Goal: Transaction & Acquisition: Purchase product/service

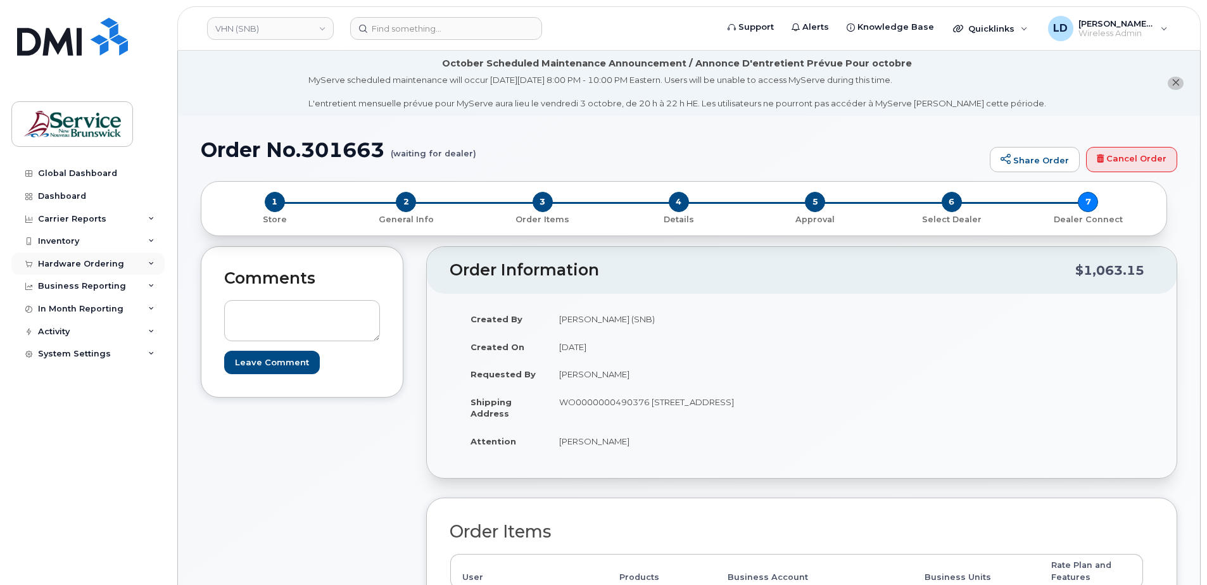
click at [56, 259] on div "Hardware Ordering" at bounding box center [81, 264] width 86 height 10
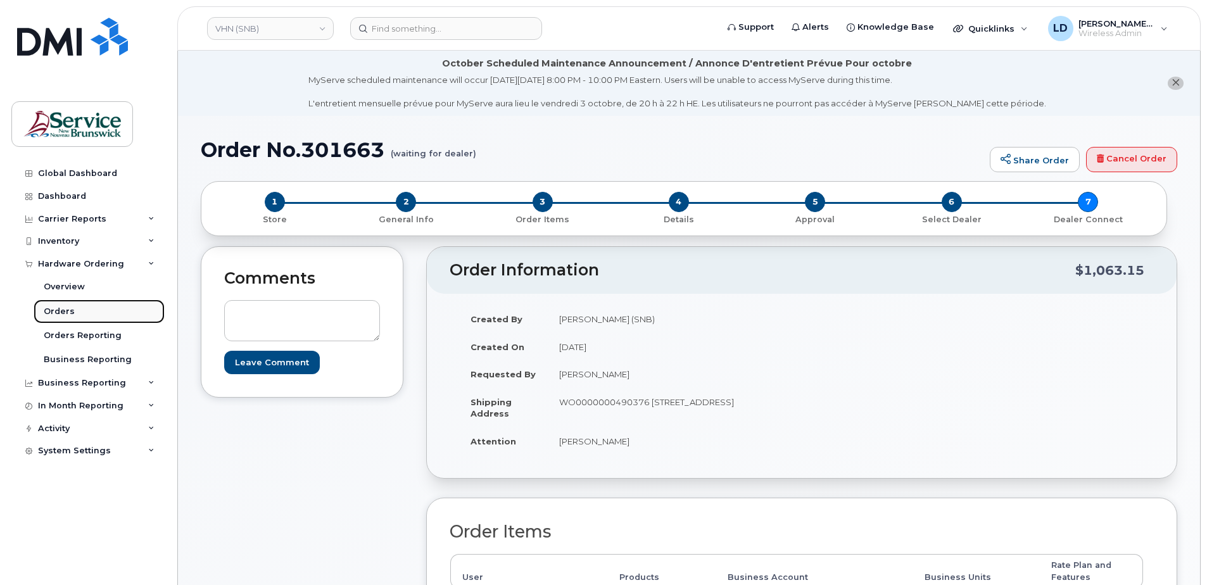
click at [56, 308] on div "Orders" at bounding box center [59, 311] width 31 height 11
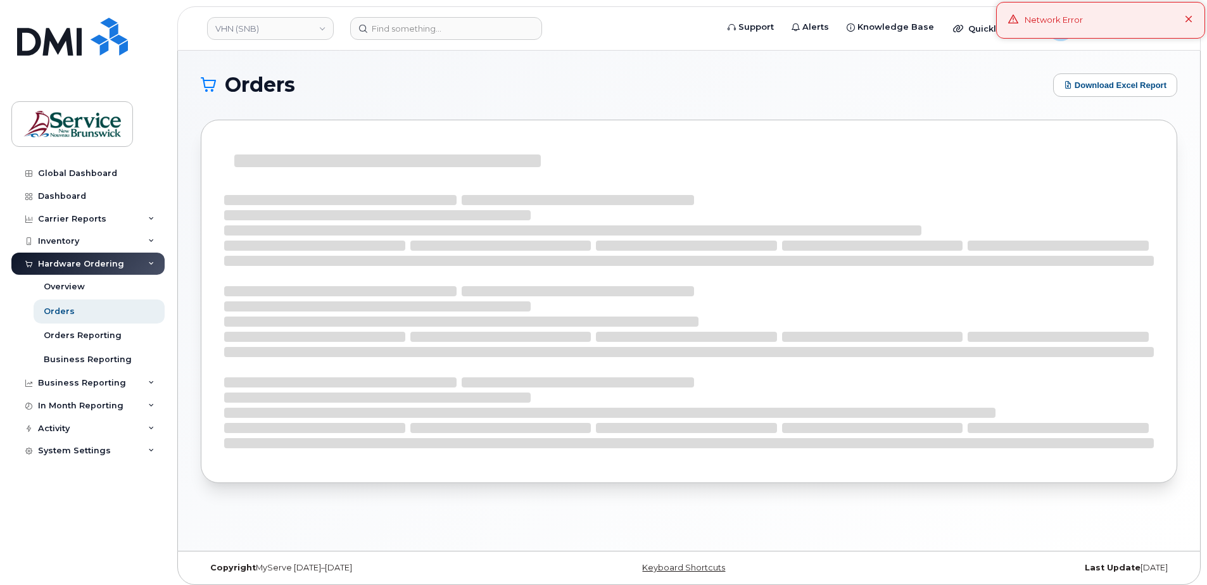
click at [1190, 19] on icon at bounding box center [1188, 20] width 8 height 8
click at [1162, 30] on div "LD Levesque, Daniel (SNB) Wireless Admin" at bounding box center [1107, 28] width 137 height 25
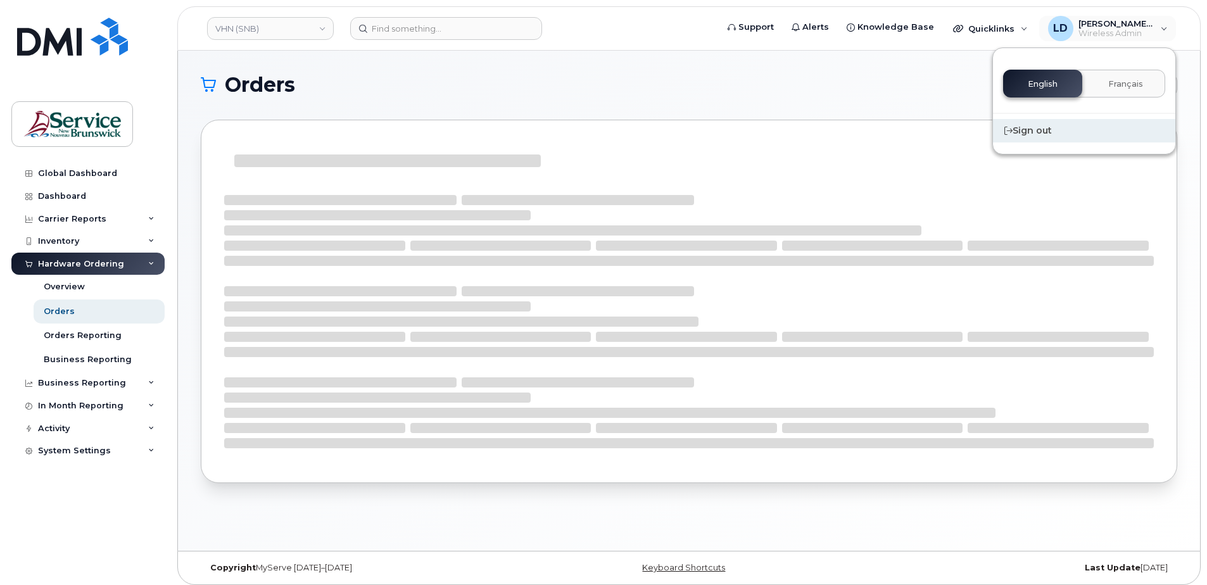
click at [1041, 130] on div "Sign out" at bounding box center [1084, 130] width 182 height 23
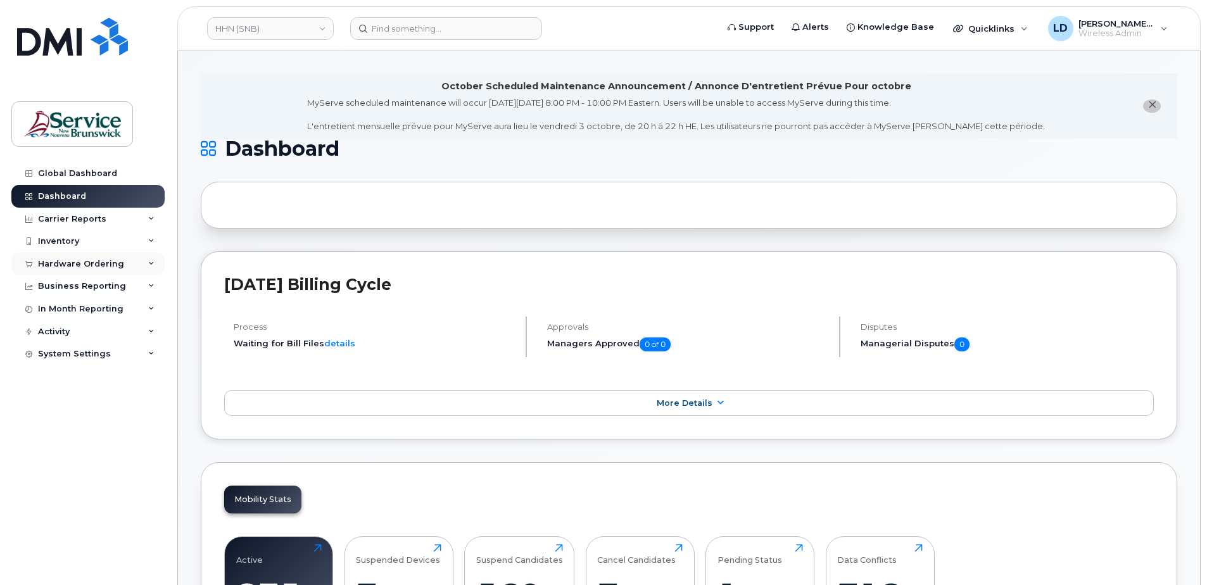
click at [52, 263] on div "Hardware Ordering" at bounding box center [81, 264] width 86 height 10
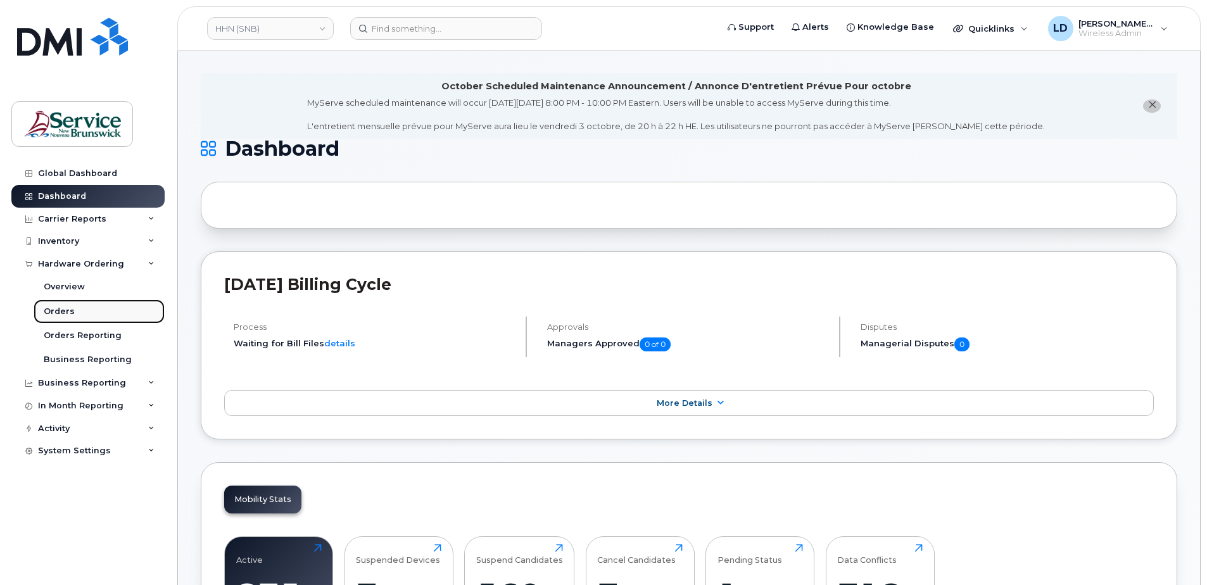
click at [60, 311] on div "Orders" at bounding box center [59, 311] width 31 height 11
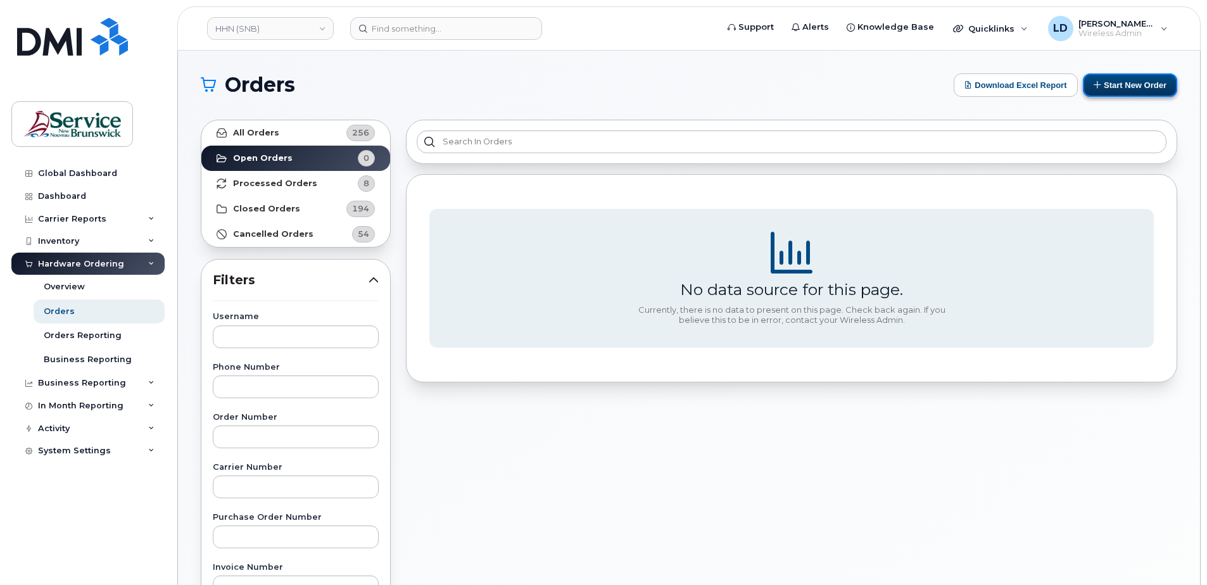
click at [1131, 84] on button "Start New Order" at bounding box center [1130, 84] width 94 height 23
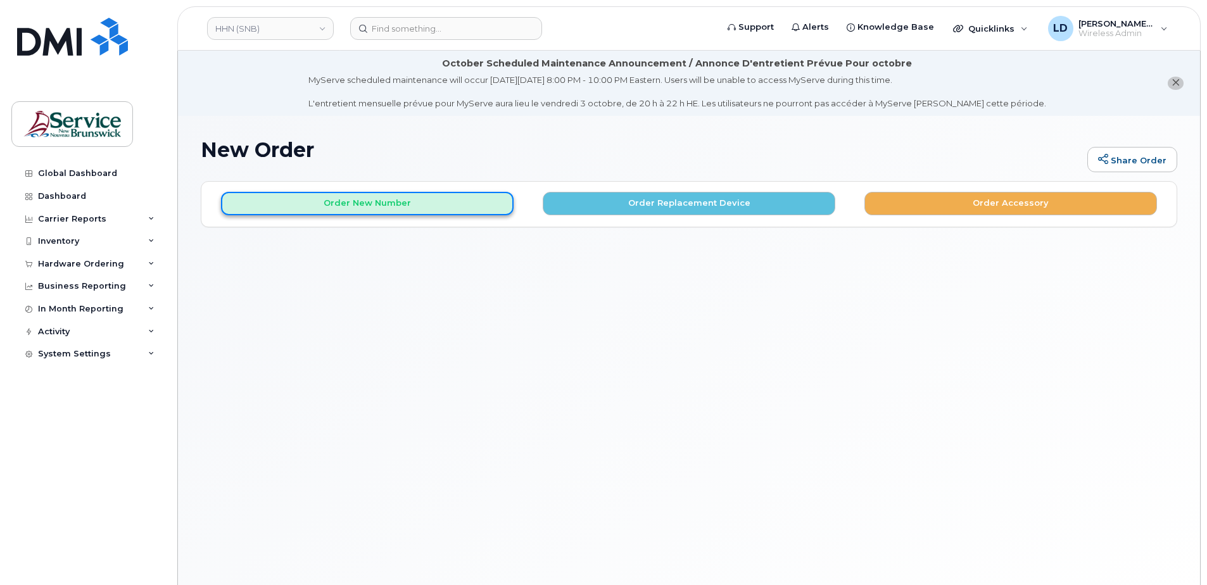
click at [325, 199] on button "Order New Number" at bounding box center [367, 203] width 292 height 23
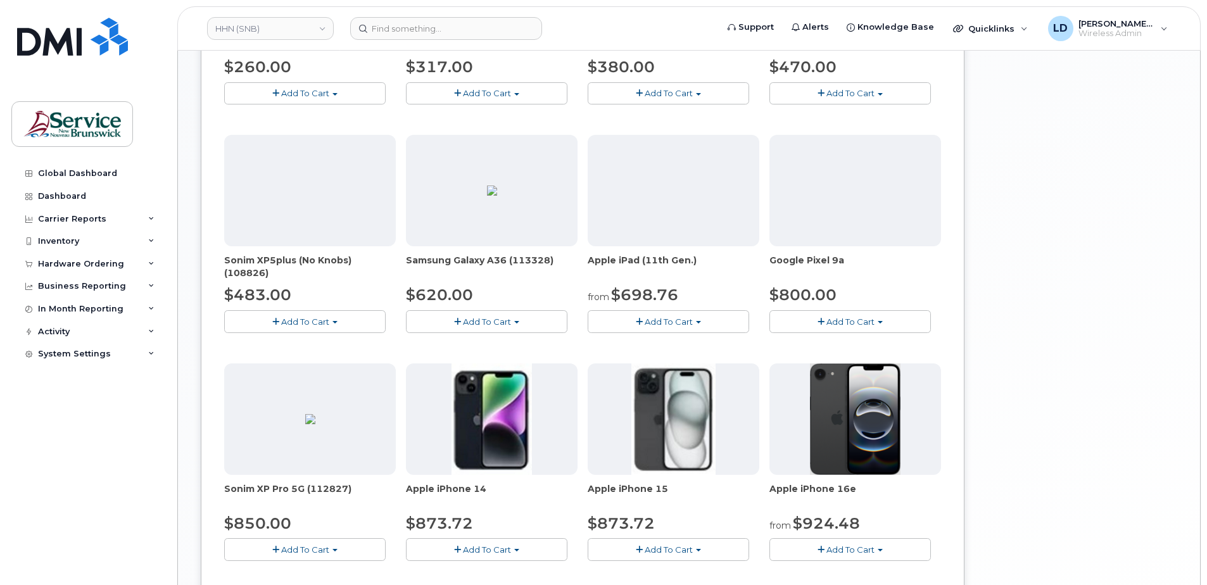
scroll to position [696, 0]
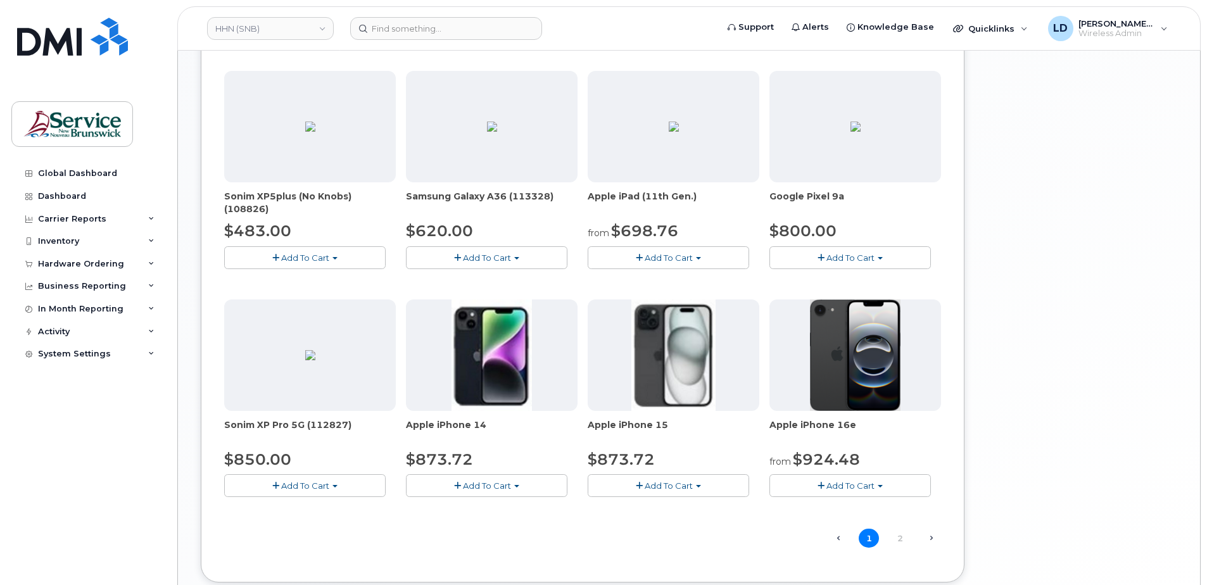
click at [843, 486] on span "Add To Cart" at bounding box center [850, 485] width 48 height 10
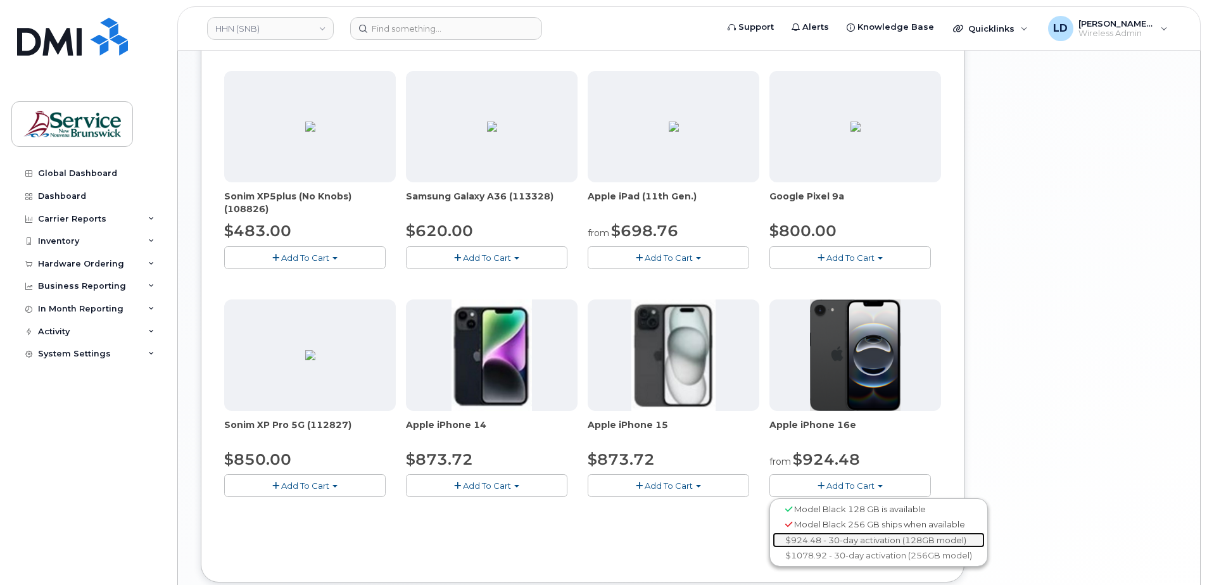
click at [841, 536] on link "$924.48 - 30-day activation (128GB model)" at bounding box center [878, 540] width 212 height 16
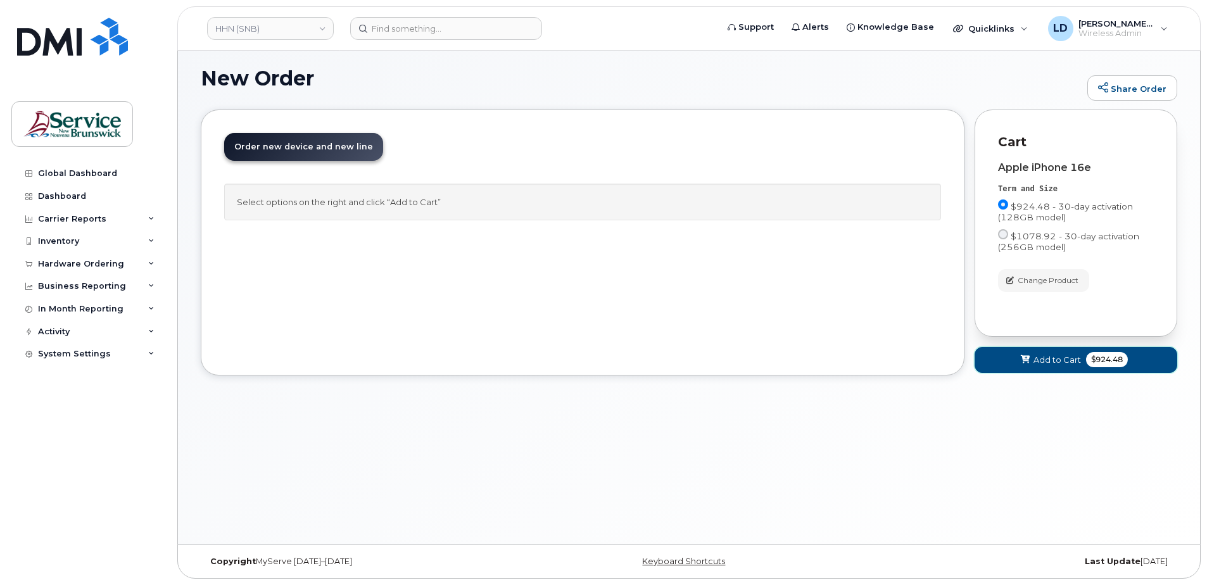
click at [1040, 358] on span "Add to Cart" at bounding box center [1056, 360] width 47 height 12
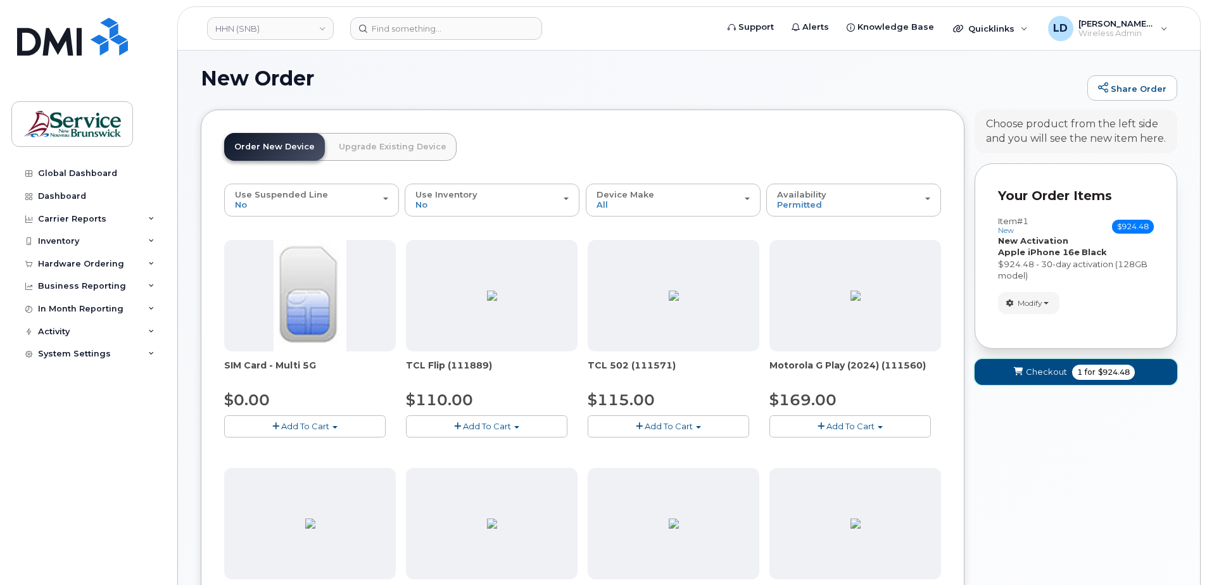
click at [1039, 372] on span "Checkout" at bounding box center [1046, 372] width 41 height 12
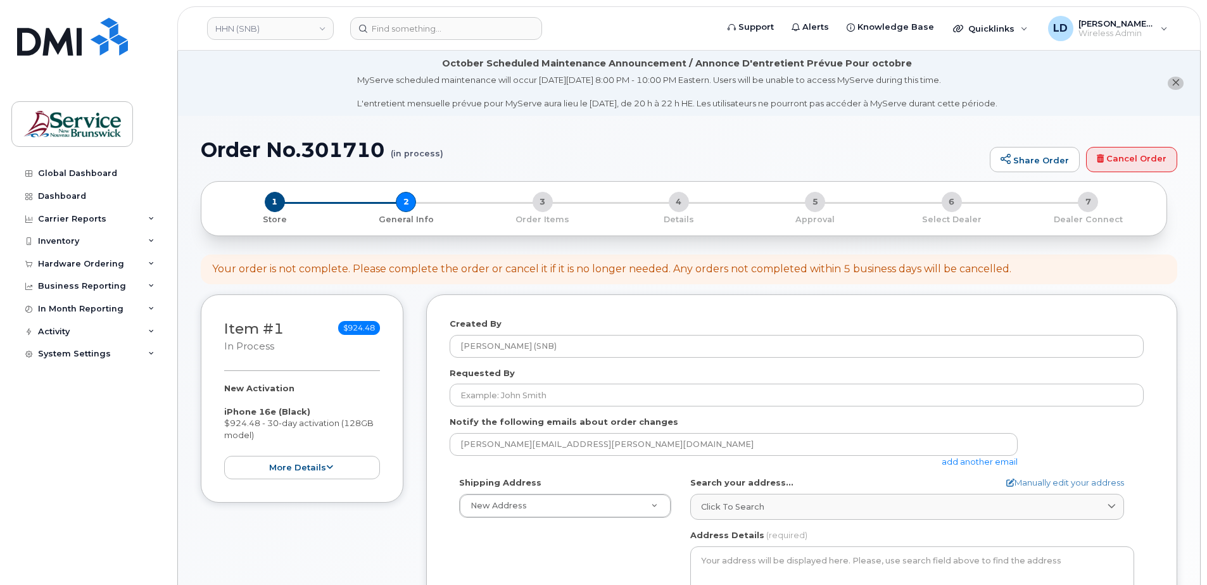
select select
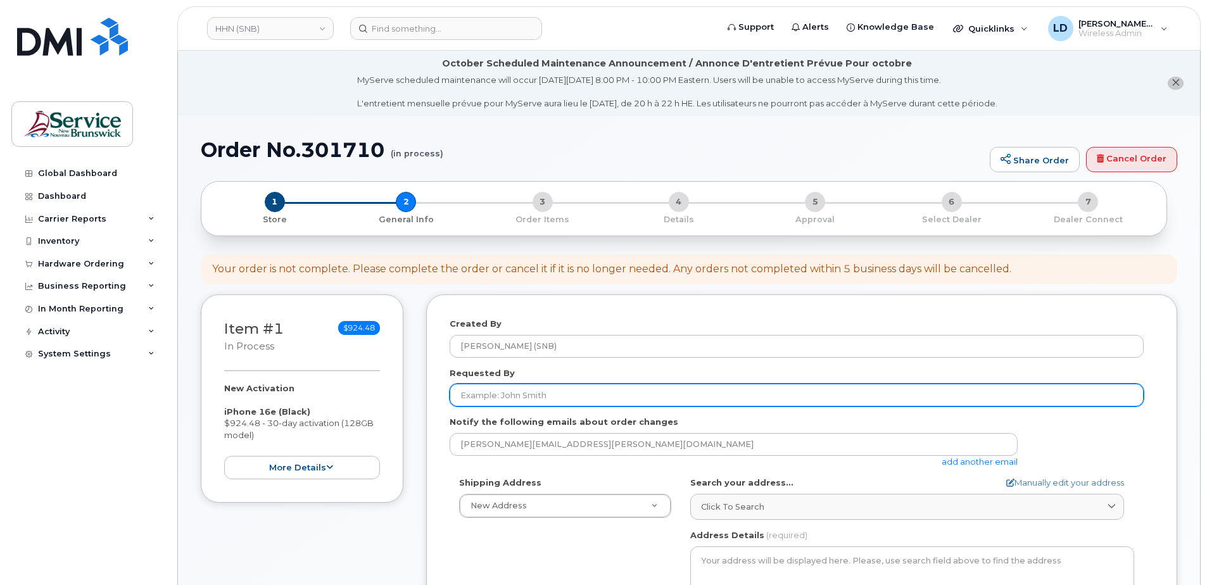
click at [485, 398] on input "Requested By" at bounding box center [796, 395] width 694 height 23
click at [469, 396] on input "Requested By" at bounding box center [796, 395] width 694 height 23
paste input "Lilianne Larin"
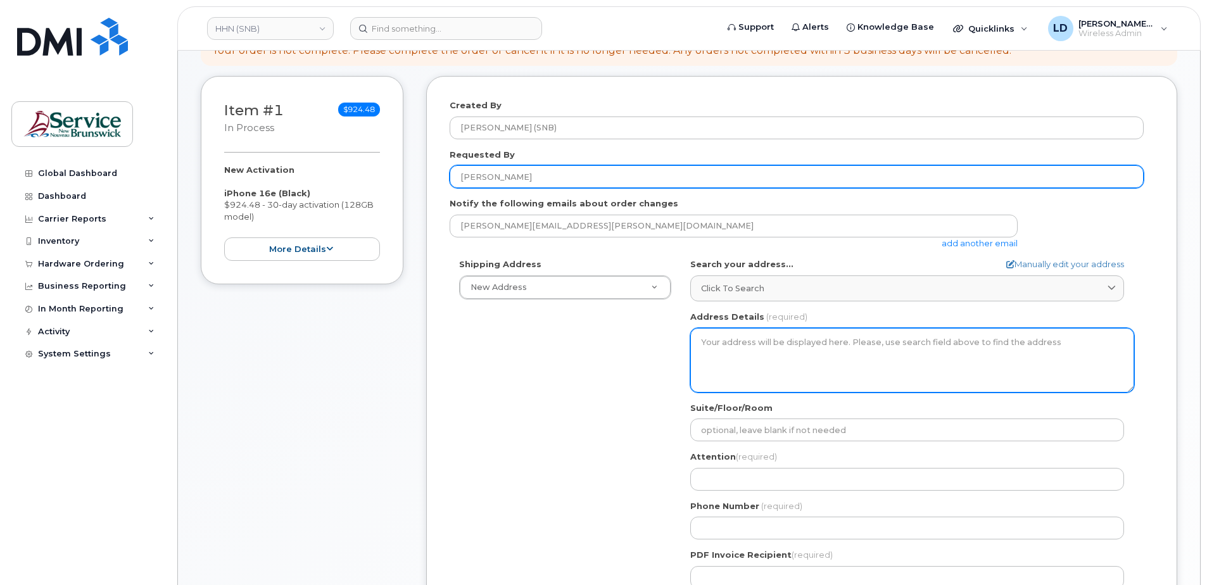
scroll to position [253, 0]
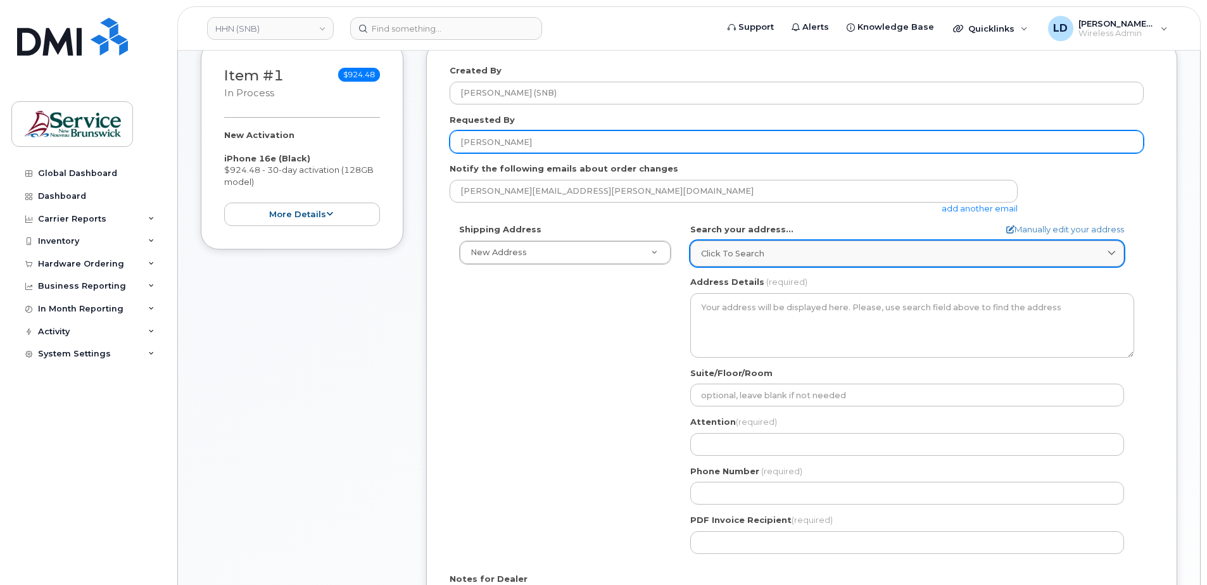
type input "Lilianne Larin"
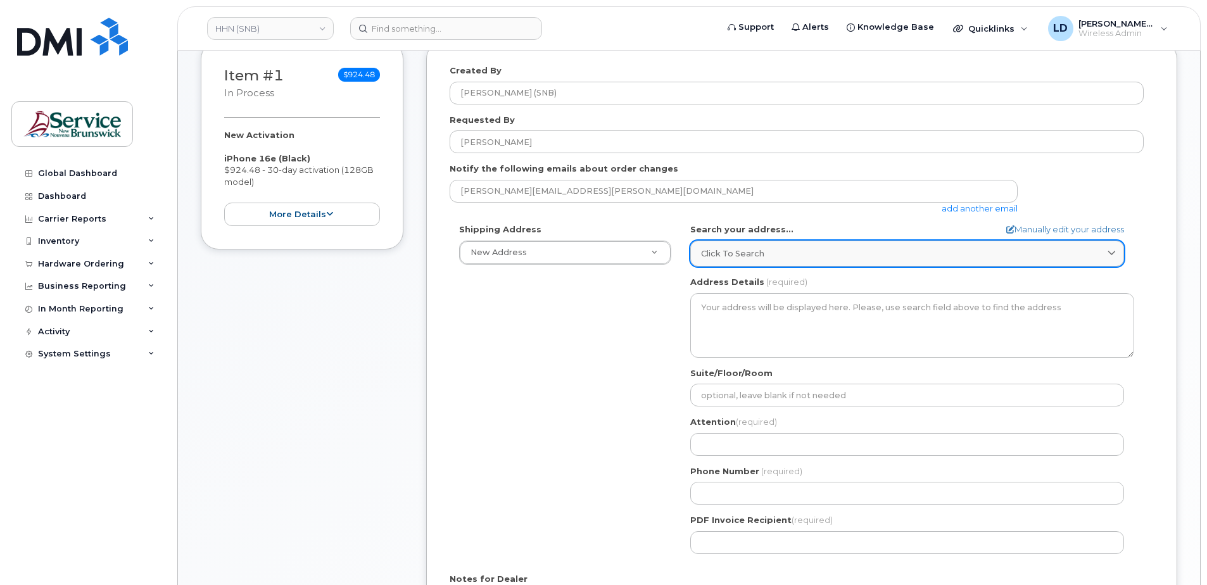
click at [720, 249] on span "Click to search" at bounding box center [732, 254] width 63 height 12
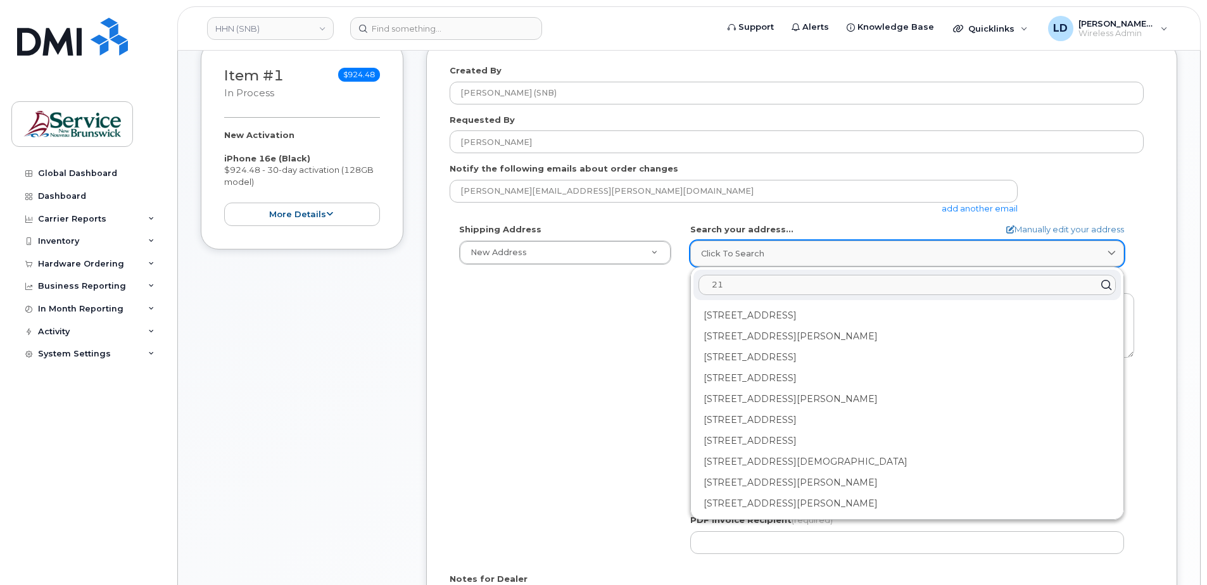
type input "2"
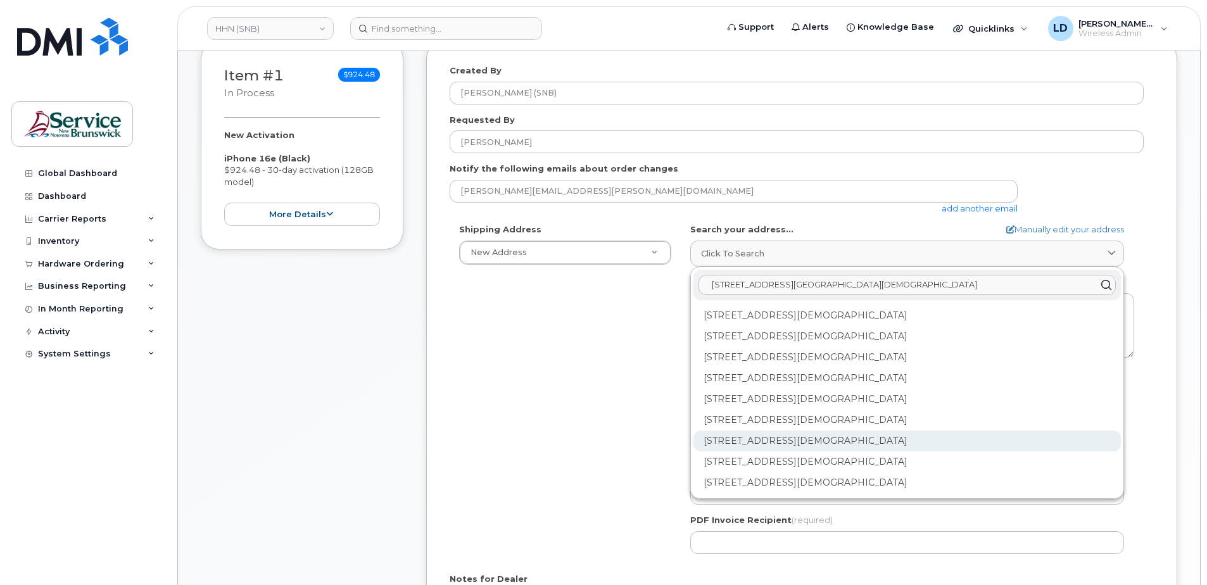
type input "15 rue de l'eglise edmundston"
click at [727, 440] on div "202-15 Rue De l'Église Edmundston NB E3V 1J3" at bounding box center [906, 440] width 427 height 21
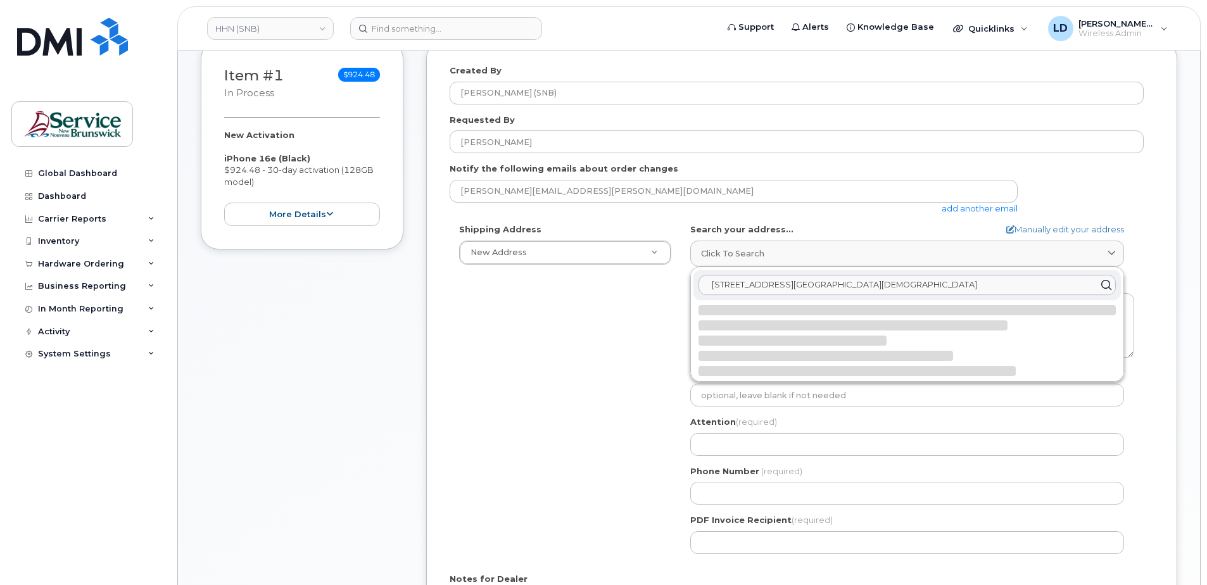
select select
type textarea "202-15 Rue De l'Église EDMUNDSTON NB E3V 1J3 CANADA"
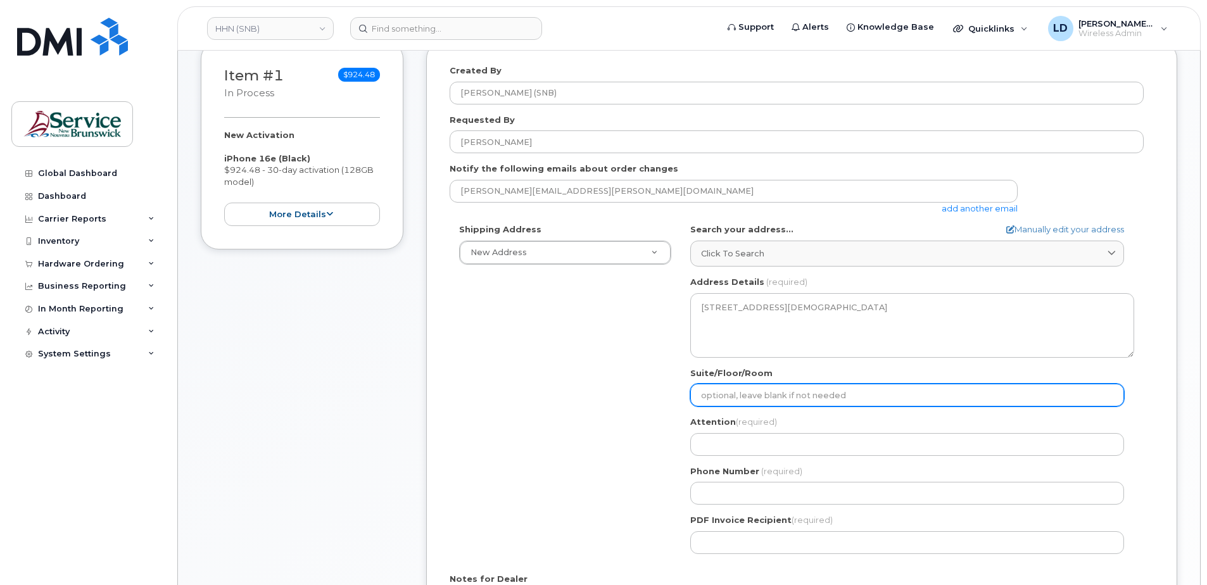
click at [732, 395] on input "Suite/Floor/Room" at bounding box center [907, 395] width 434 height 23
click at [706, 392] on input "Suite/Floor/Room" at bounding box center [907, 395] width 434 height 23
paste input "WO0000000486129"
select select
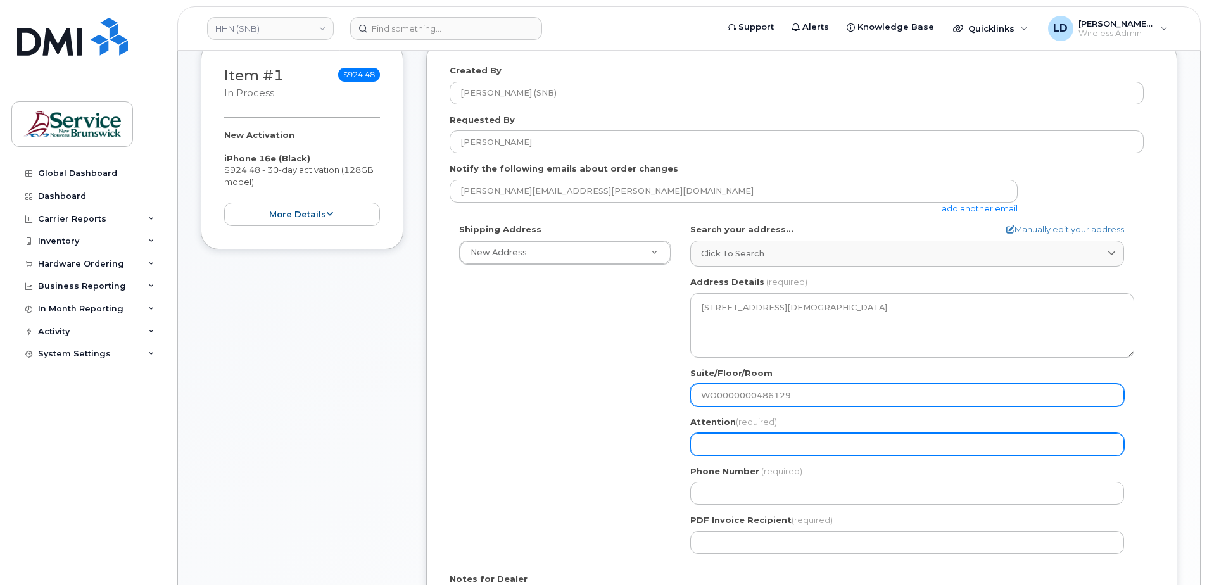
type input "WO0000000486129"
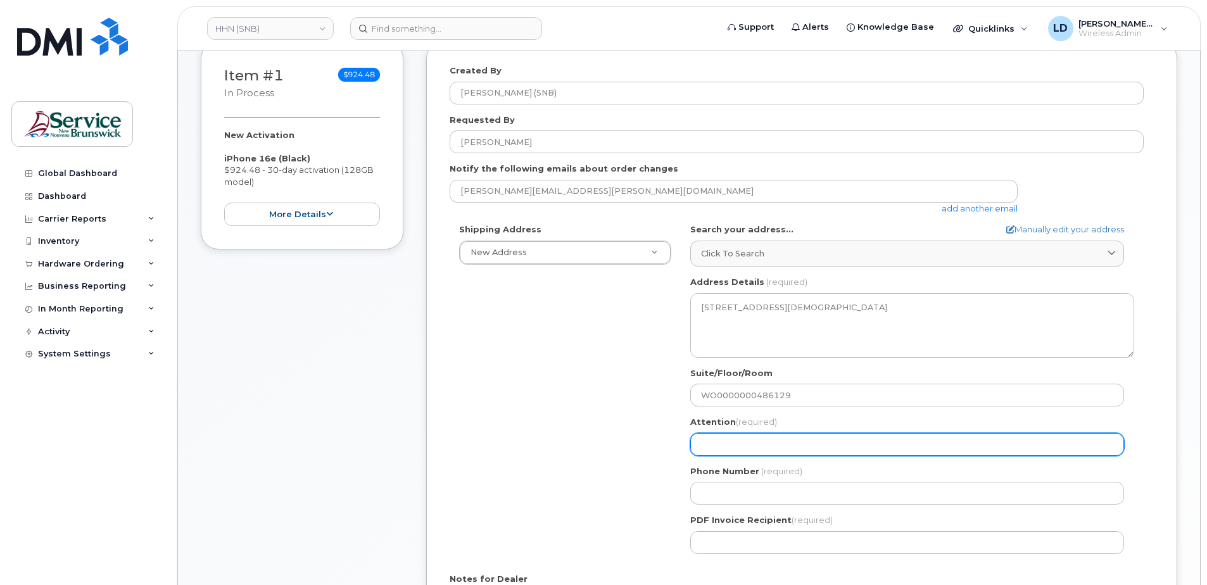
click at [706, 448] on input "Attention (required)" at bounding box center [907, 444] width 434 height 23
type input "[PERSON_NAME]"
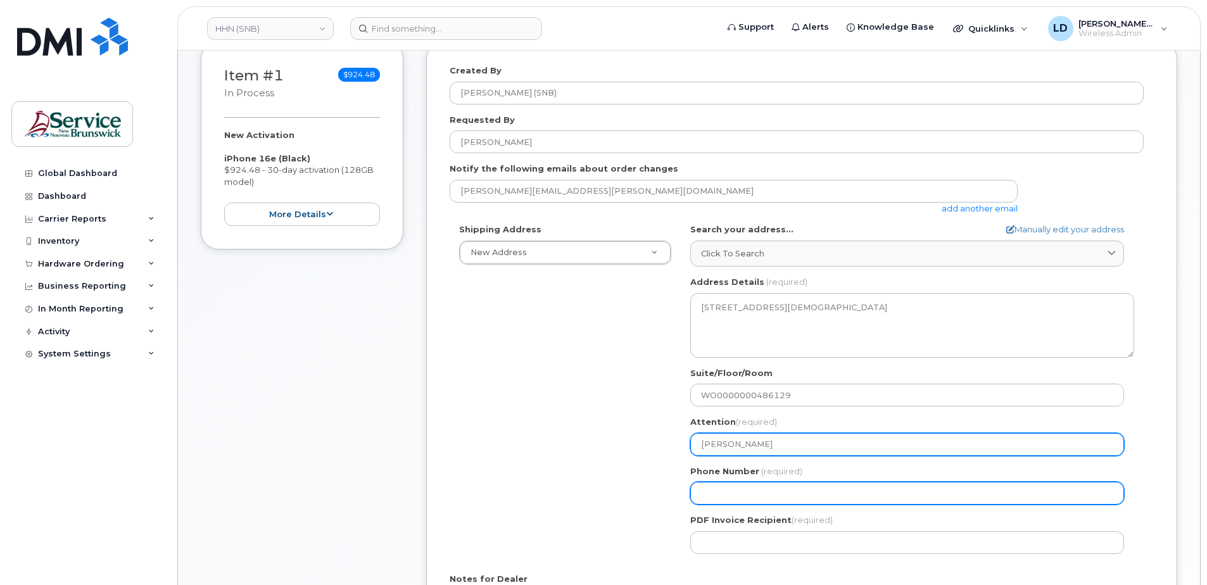
type input "5068383572"
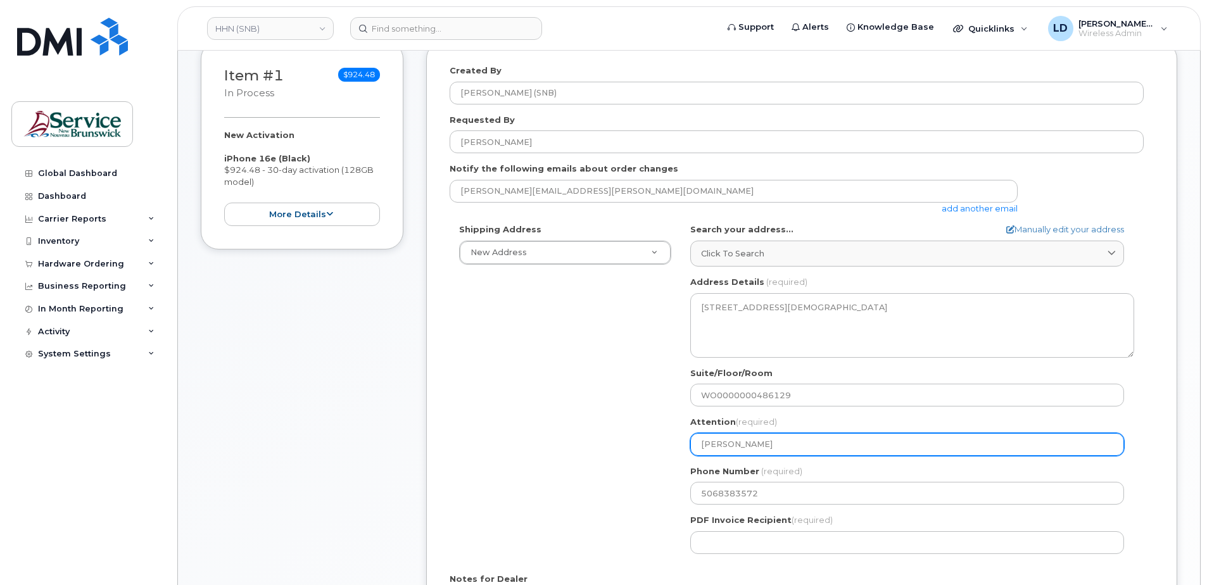
select select
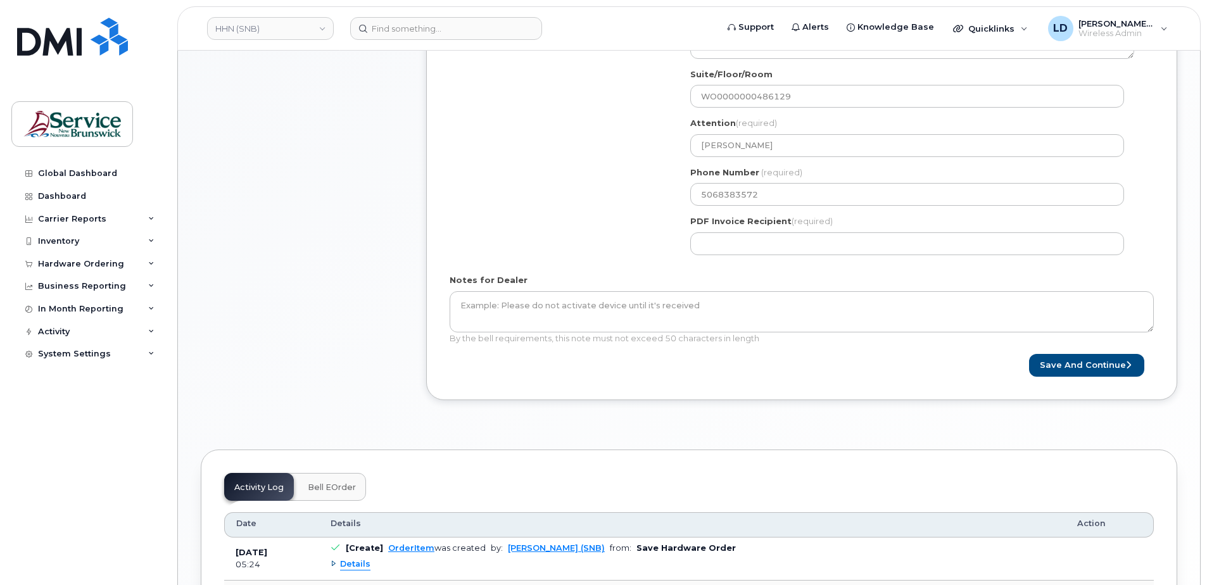
scroll to position [582, 0]
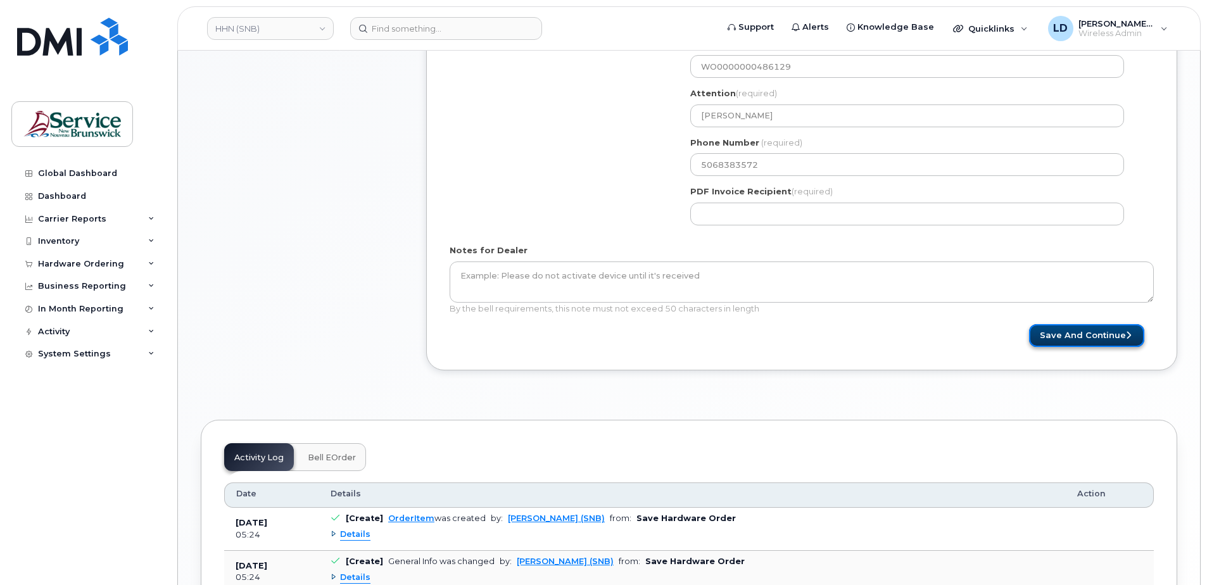
click at [1067, 341] on button "Save and Continue" at bounding box center [1086, 335] width 115 height 23
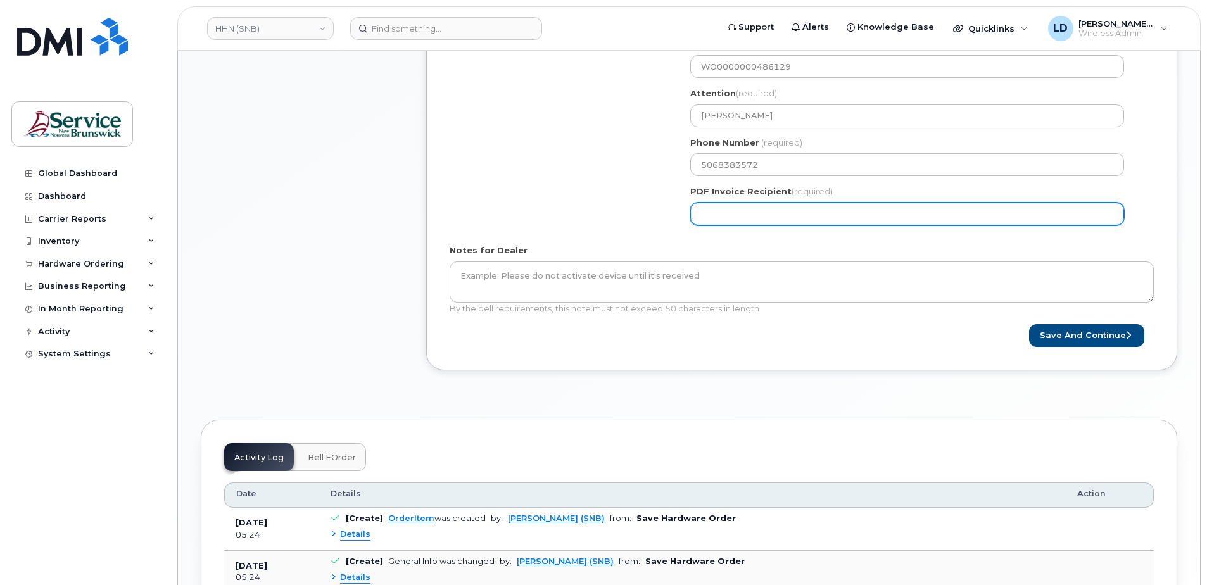
click at [724, 213] on input "PDF Invoice Recipient (required)" at bounding box center [907, 214] width 434 height 23
click at [720, 214] on input "PDF Invoice Recipient (required)" at bounding box center [907, 214] width 434 height 23
paste input "103.713100000"
click at [719, 213] on input "103.713100000" at bounding box center [907, 214] width 434 height 23
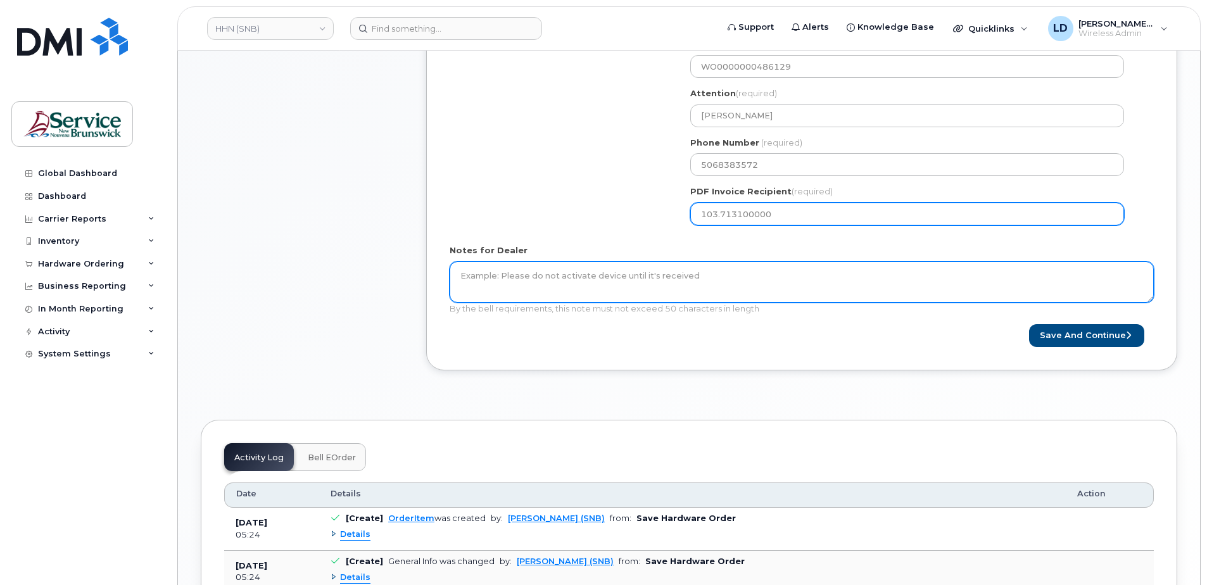
type input "1031.713100000"
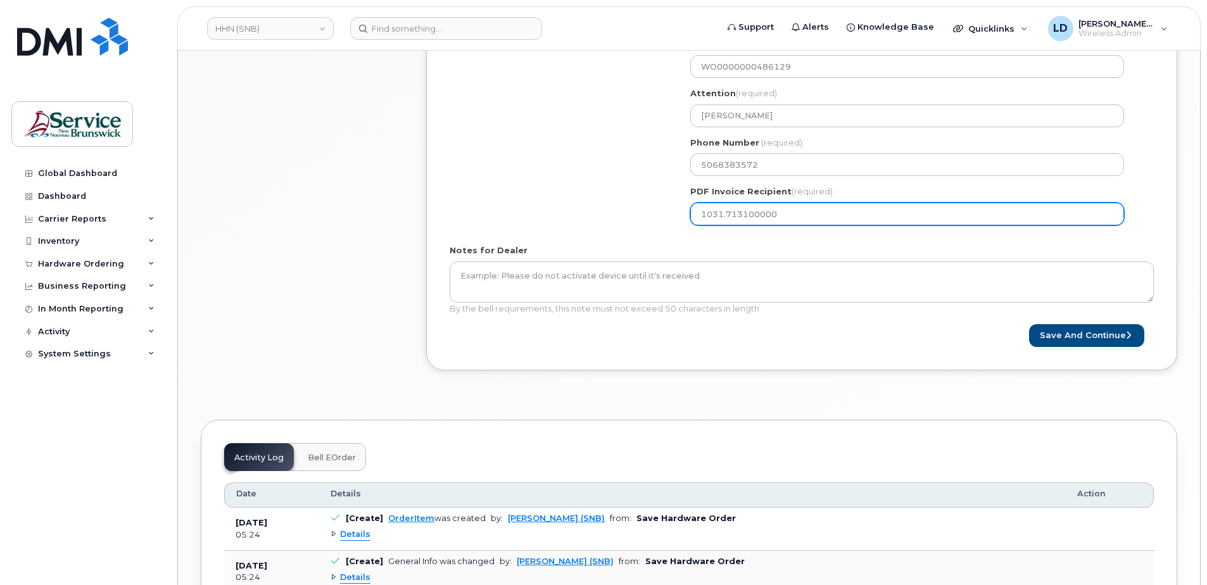
drag, startPoint x: 779, startPoint y: 210, endPoint x: 698, endPoint y: 226, distance: 82.6
click at [693, 226] on div "NB Edmundston Search your address... Manually edit your address Click to search…" at bounding box center [912, 65] width 463 height 340
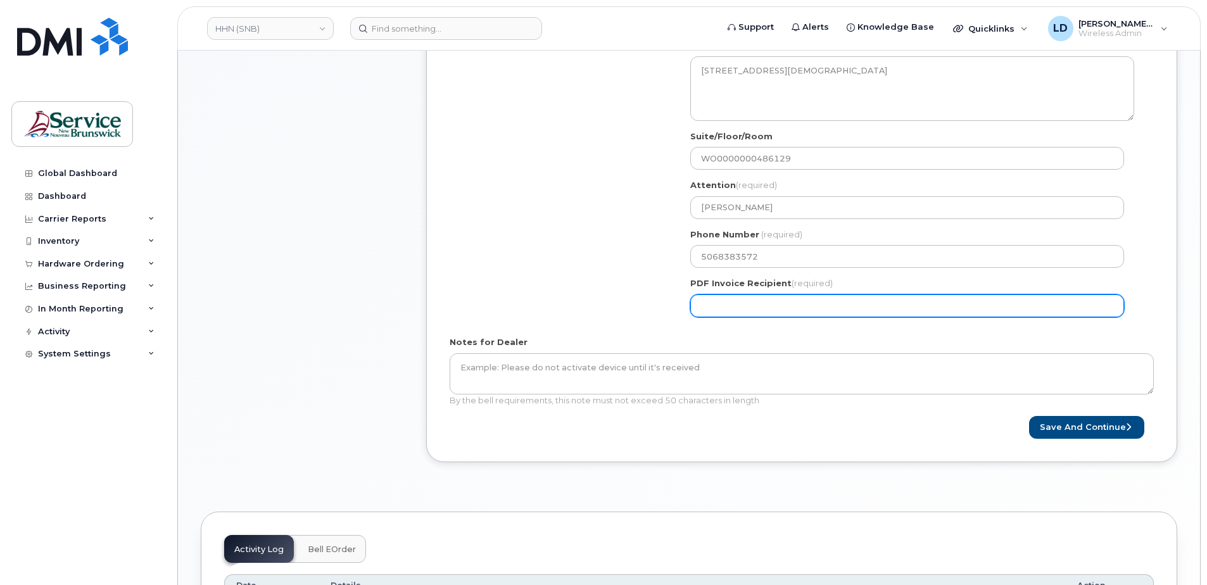
scroll to position [518, 0]
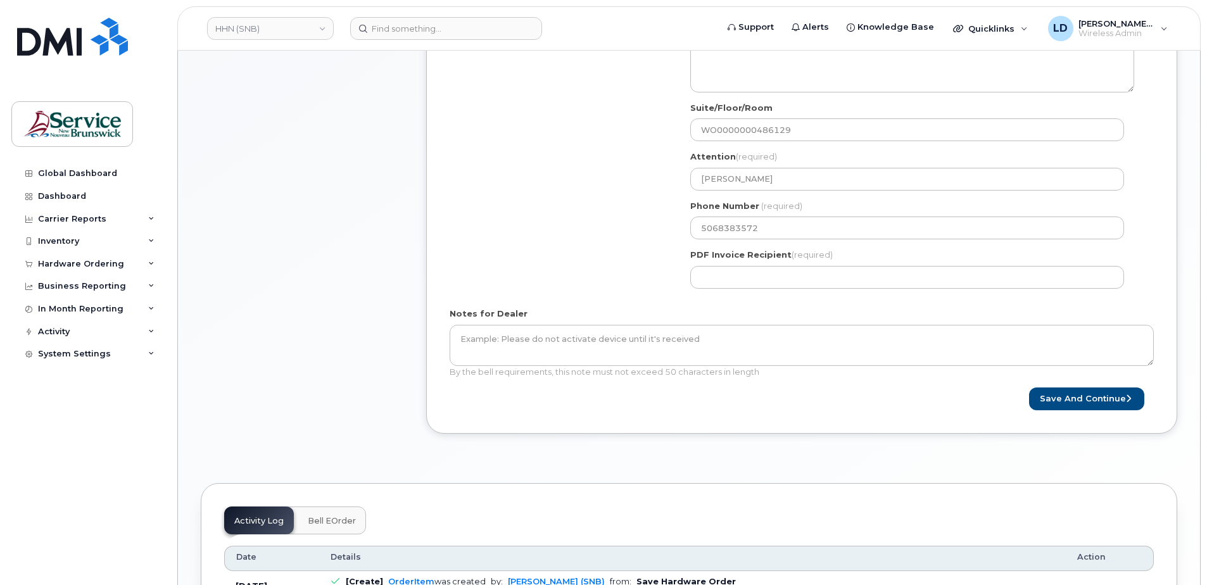
click at [903, 306] on form "Created By Levesque, Daniel (SNB) Requested By Lilianne Larin Notify the follow…" at bounding box center [801, 104] width 704 height 611
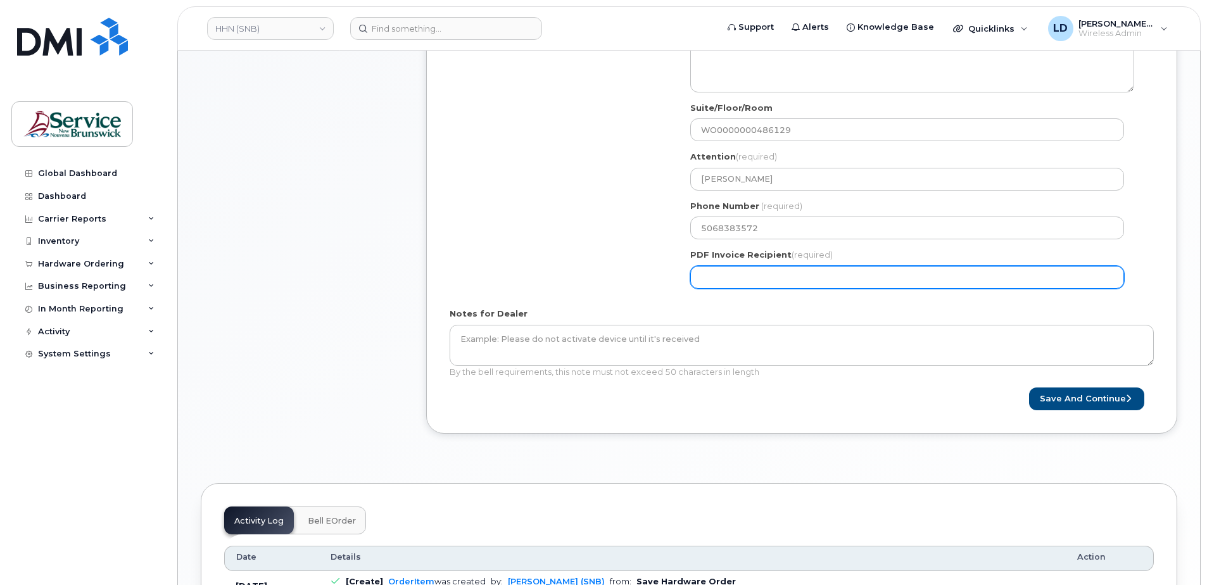
click at [724, 270] on input "PDF Invoice Recipient (required)" at bounding box center [907, 277] width 434 height 23
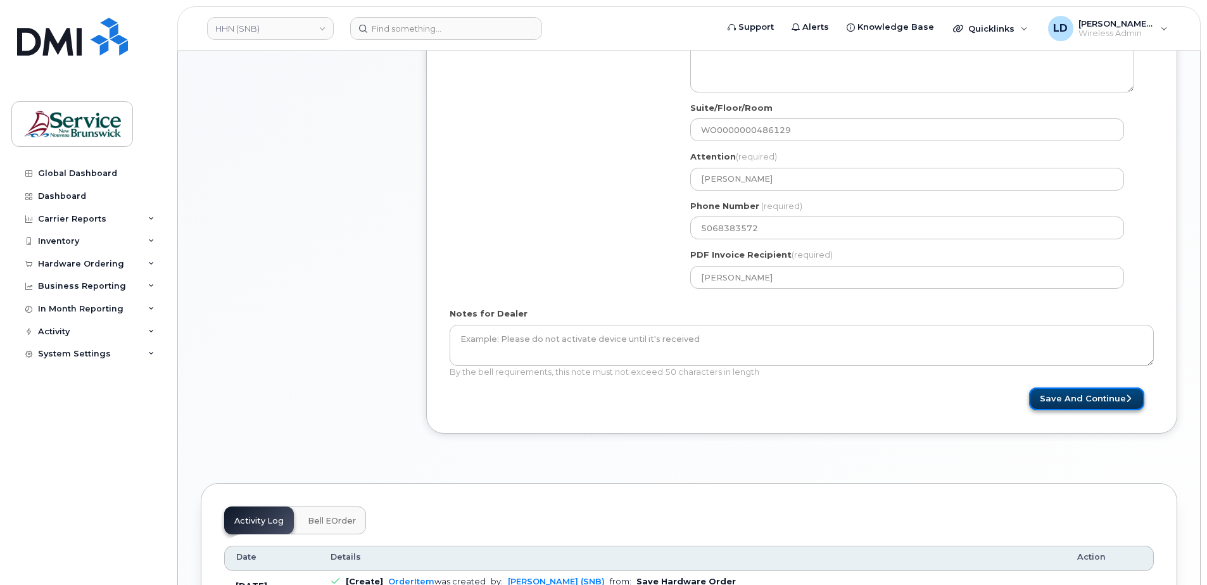
click at [1083, 402] on button "Save and Continue" at bounding box center [1086, 398] width 115 height 23
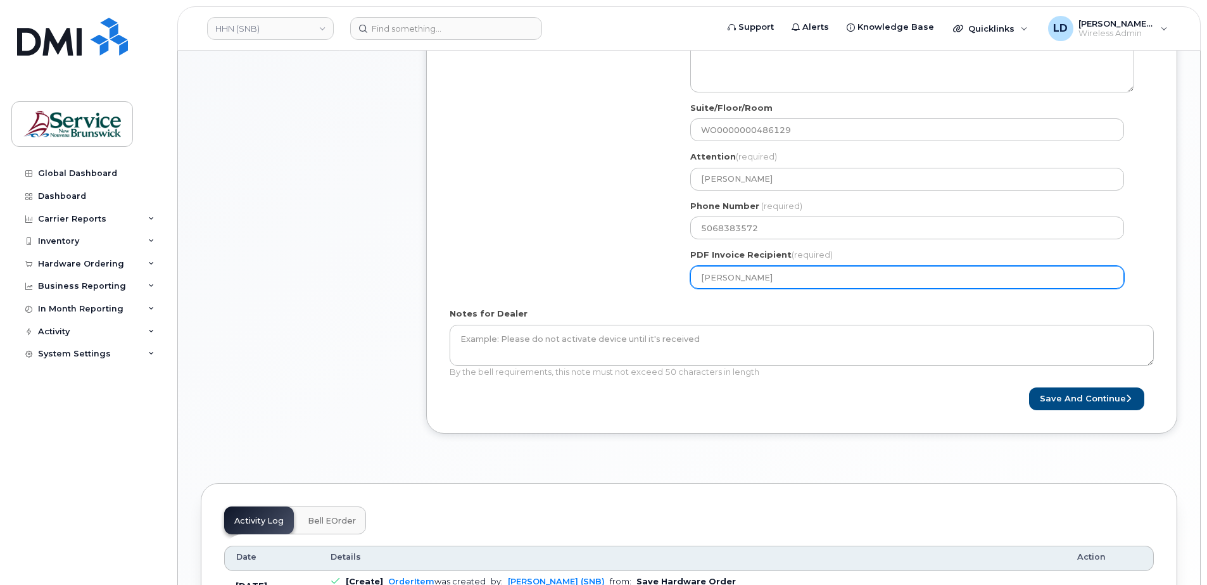
drag, startPoint x: 789, startPoint y: 280, endPoint x: 672, endPoint y: 283, distance: 117.8
click at [672, 283] on div "Shipping Address New Address New Address 202-15 Rue De l'Église ASD-E Main Offi…" at bounding box center [796, 128] width 694 height 340
type input "[PERSON_NAME][EMAIL_ADDRESS][PERSON_NAME][DOMAIN_NAME]"
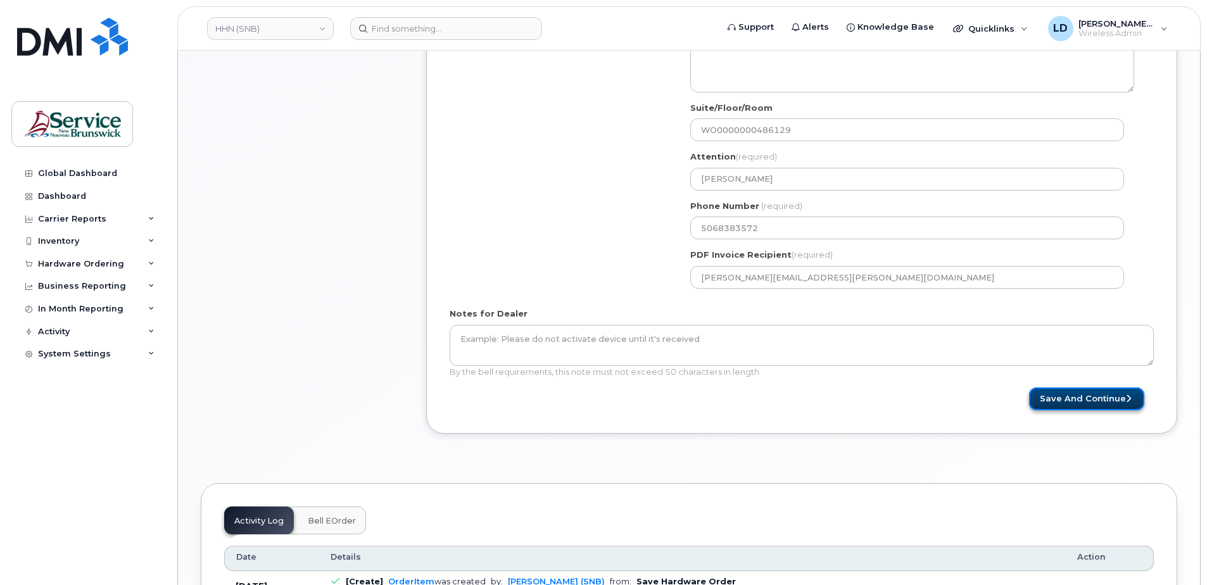
click at [1080, 395] on button "Save and Continue" at bounding box center [1086, 398] width 115 height 23
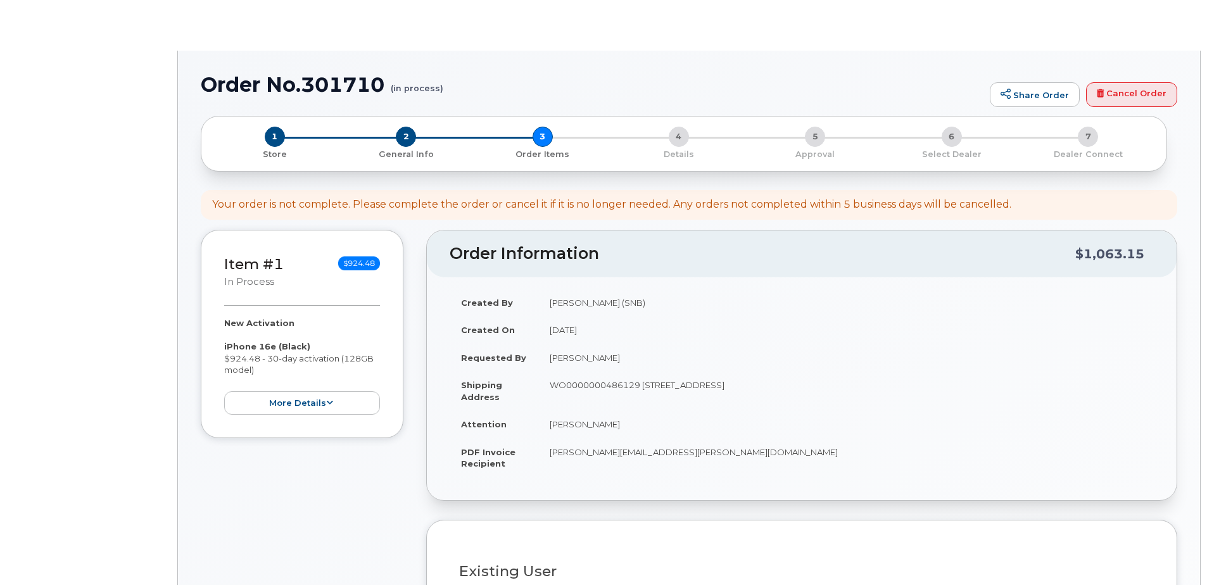
select select
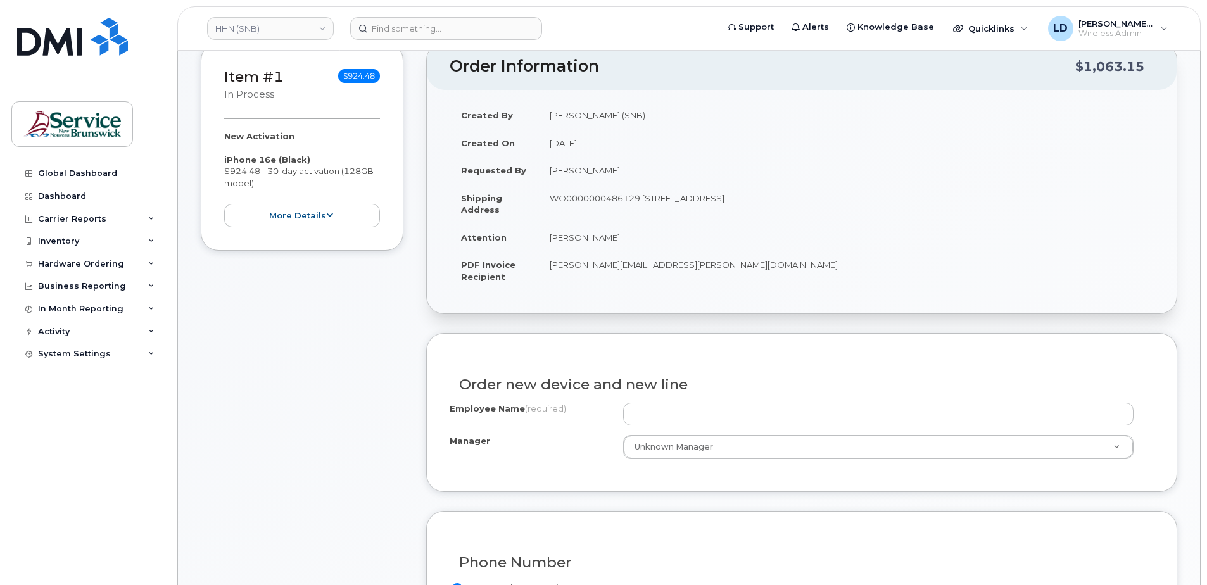
scroll to position [253, 0]
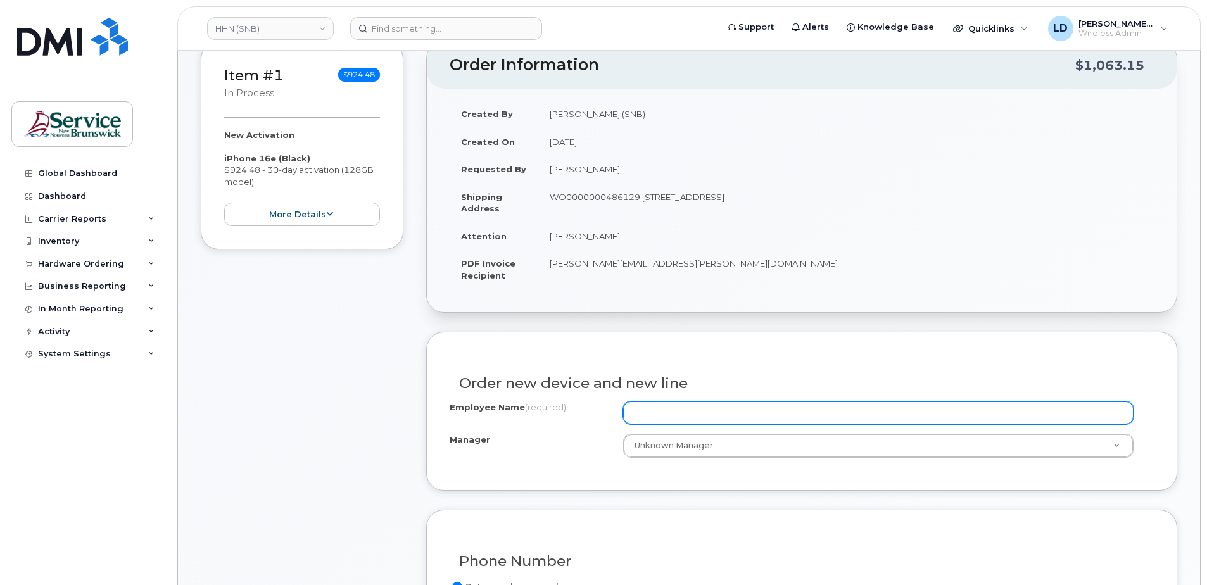
click at [645, 403] on input "Employee Name (required)" at bounding box center [878, 412] width 510 height 23
paste input "[PERSON_NAME]"
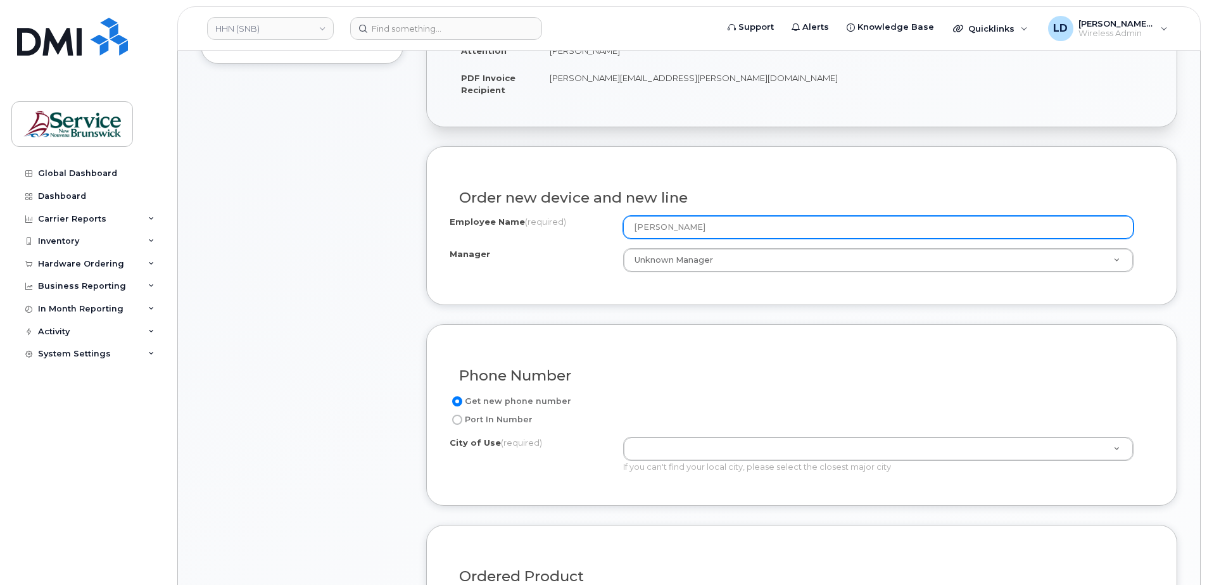
scroll to position [443, 0]
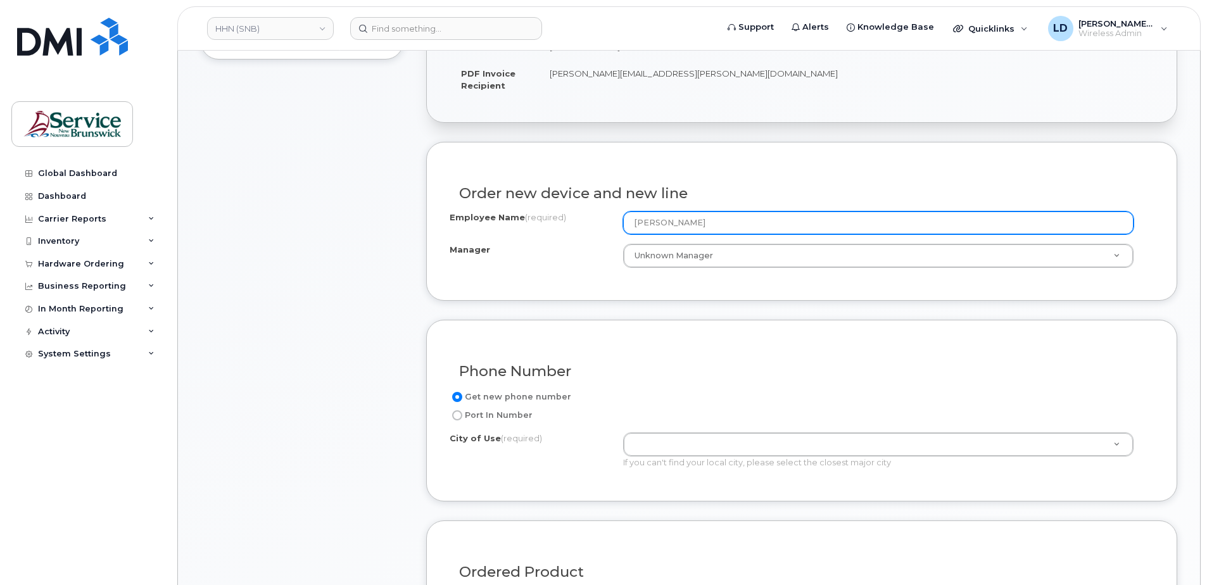
type input "[PERSON_NAME]"
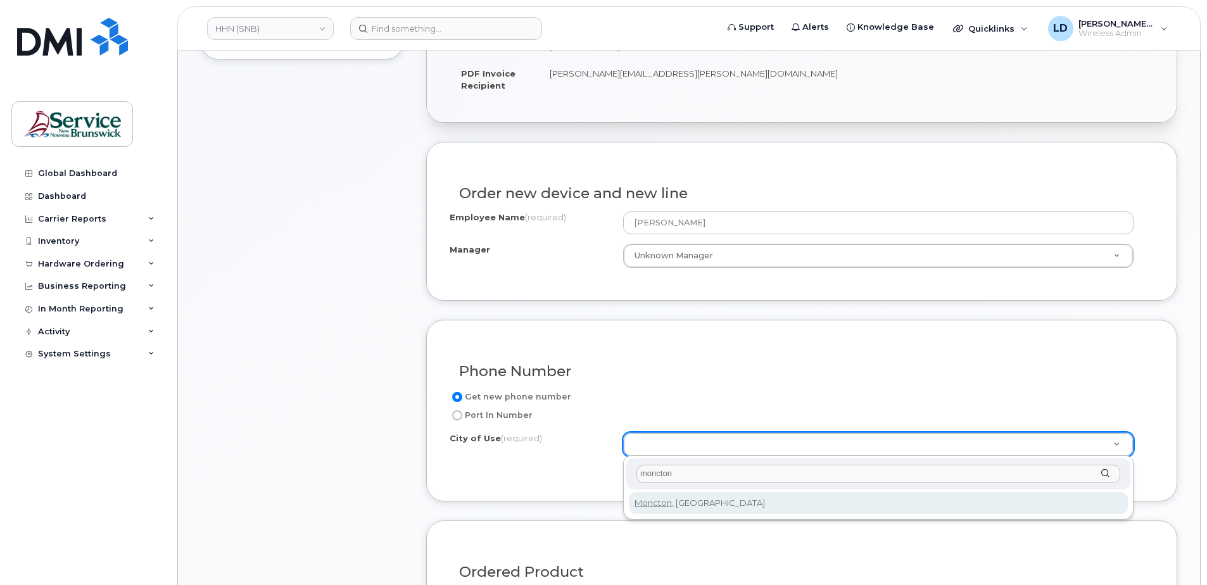
type input "moncton"
type input "1817"
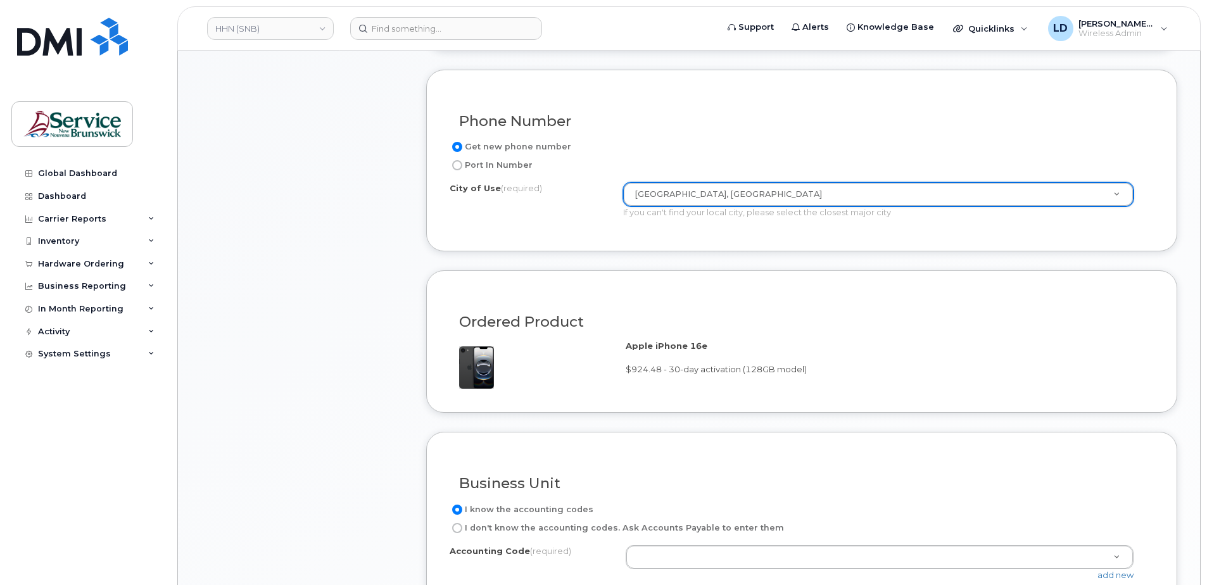
scroll to position [696, 0]
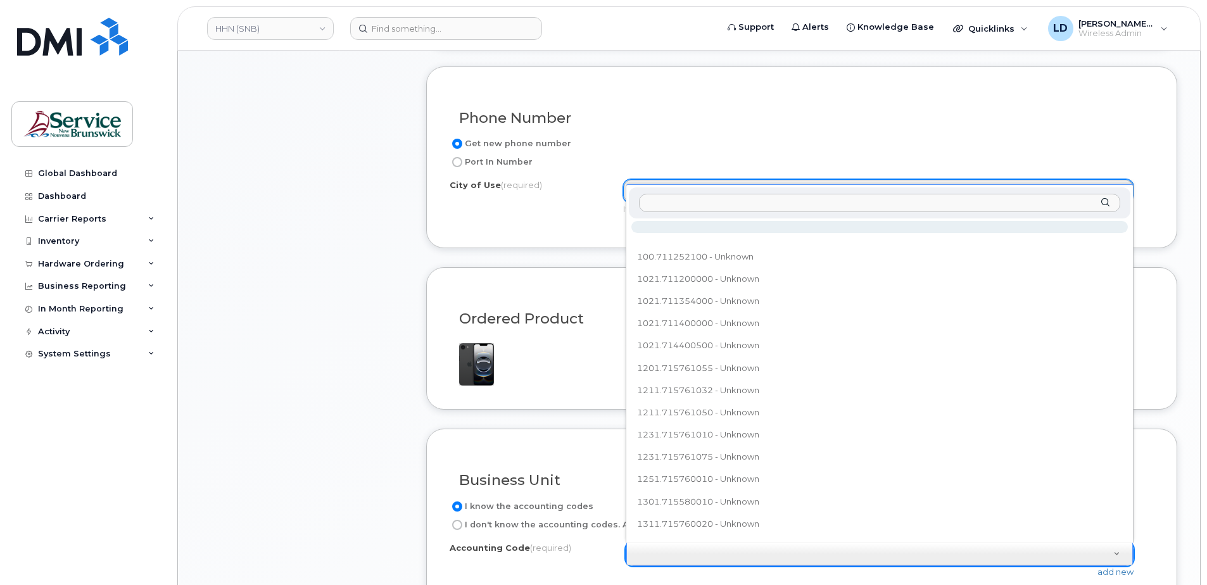
click at [670, 202] on input "text" at bounding box center [879, 203] width 481 height 18
paste input "103.713100000"
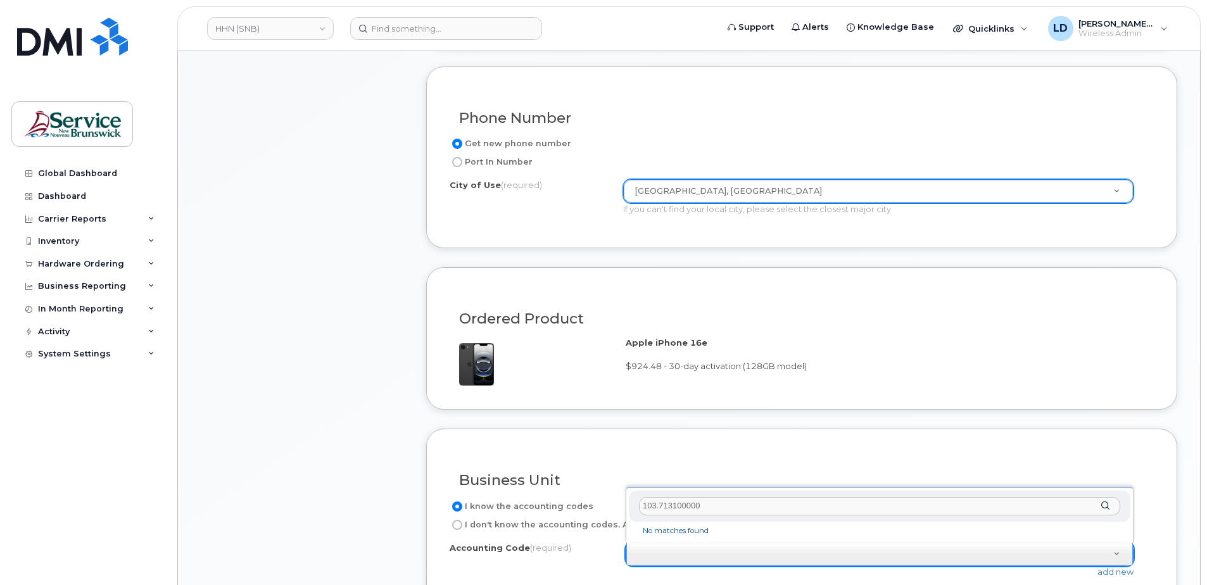
click at [655, 505] on input "103.713100000" at bounding box center [879, 506] width 481 height 18
type input "1031.713100000"
drag, startPoint x: 681, startPoint y: 505, endPoint x: 572, endPoint y: 506, distance: 108.9
click at [546, 505] on body "HHN (SNB) Support Alerts Knowledge Base Quicklinks Suspend / Cancel Device Chan…" at bounding box center [603, 300] width 1207 height 1992
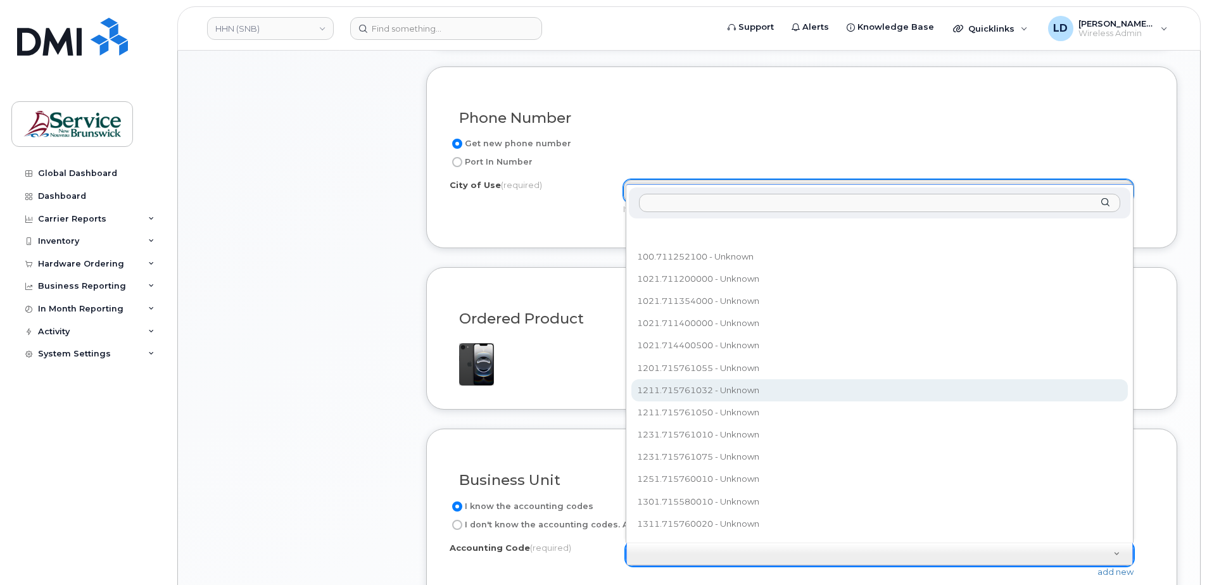
scroll to position [14, 0]
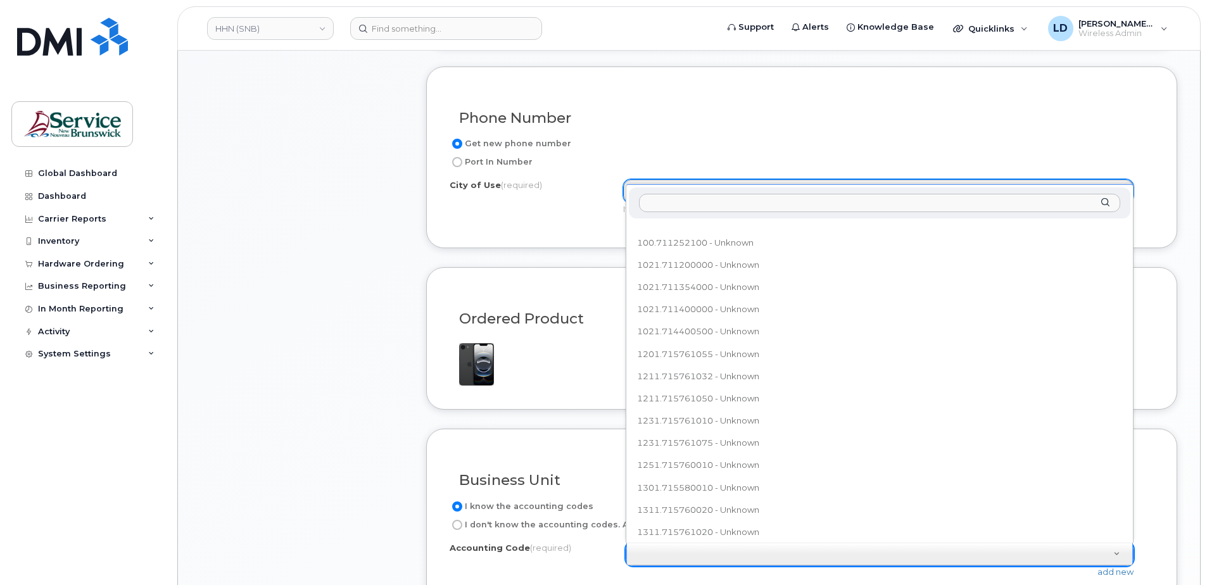
paste input "1031.713100000"
type input "1031.713100000"
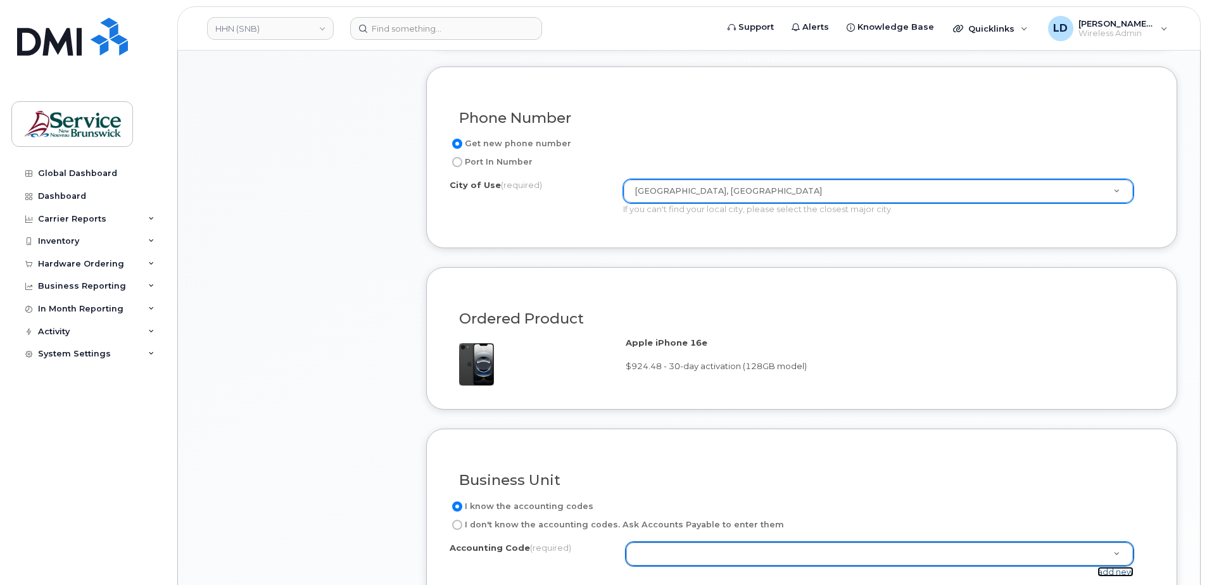
click at [1107, 572] on link "add new" at bounding box center [1115, 572] width 36 height 10
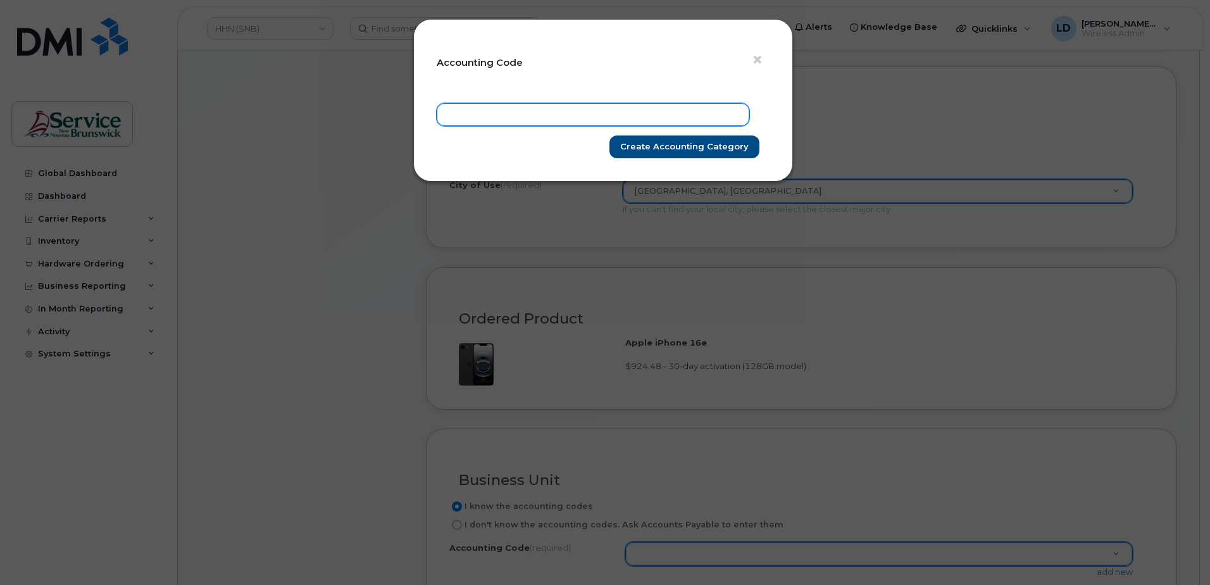
click at [489, 113] on input "text" at bounding box center [593, 114] width 313 height 23
paste input "1031.713100000"
type input "1031.713100000"
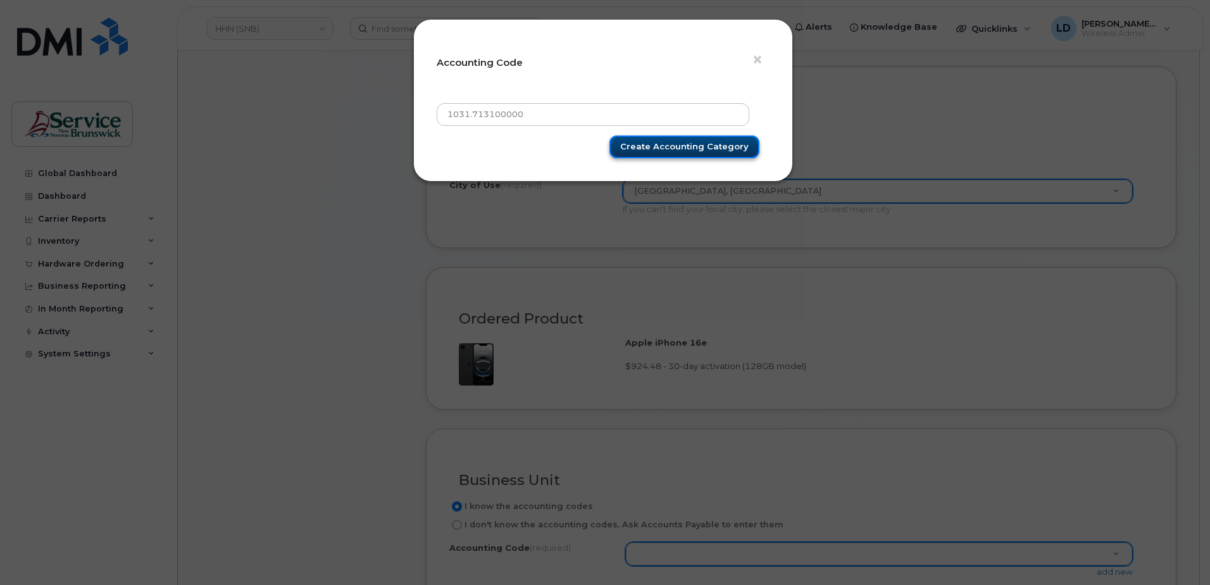
click at [660, 146] on input "Create Accounting category" at bounding box center [685, 146] width 150 height 23
type input "Create Accounting category"
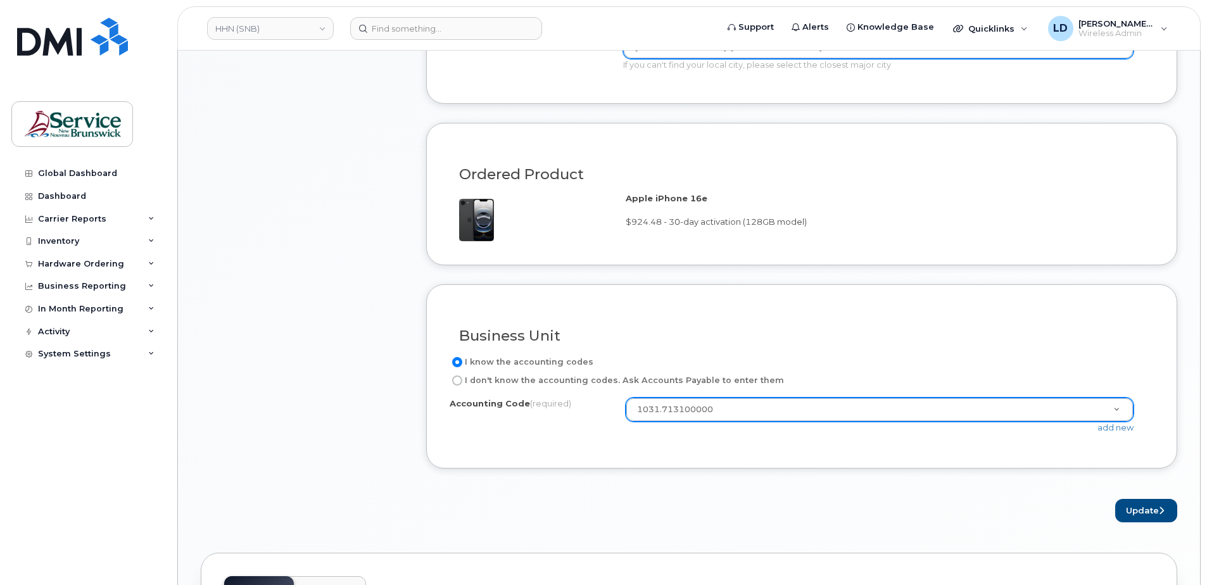
scroll to position [1013, 0]
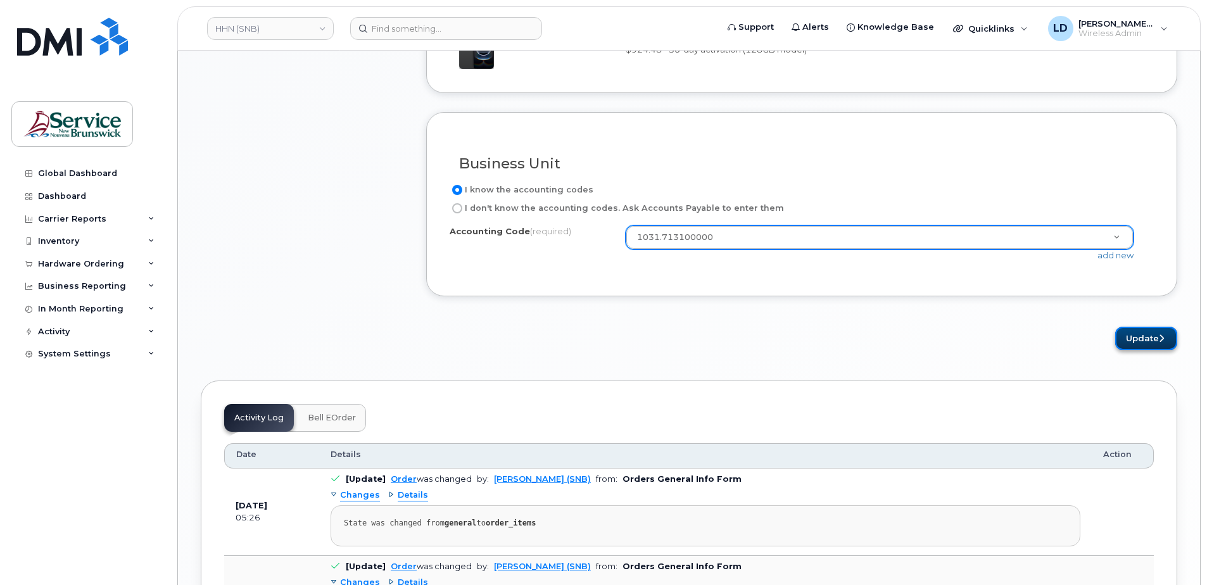
click at [1145, 339] on button "Update" at bounding box center [1146, 338] width 62 height 23
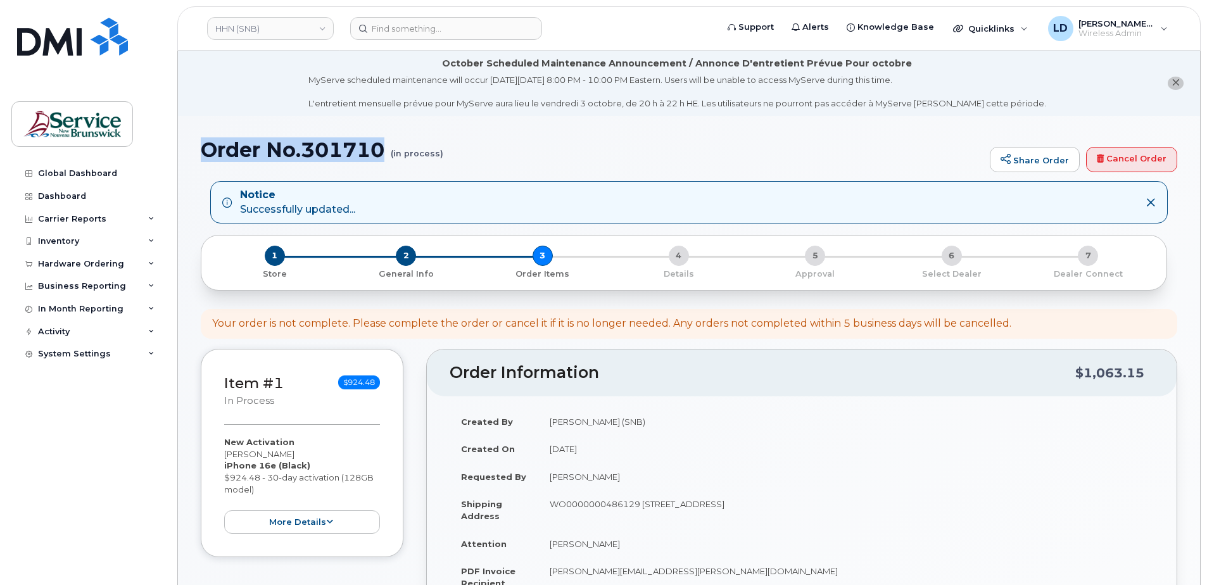
drag, startPoint x: 199, startPoint y: 146, endPoint x: 384, endPoint y: 156, distance: 185.1
drag, startPoint x: 384, startPoint y: 156, endPoint x: 370, endPoint y: 148, distance: 16.2
copy h1 "Order No.301710"
click at [61, 260] on div "Hardware Ordering" at bounding box center [81, 264] width 86 height 10
